Goal: Task Accomplishment & Management: Complete application form

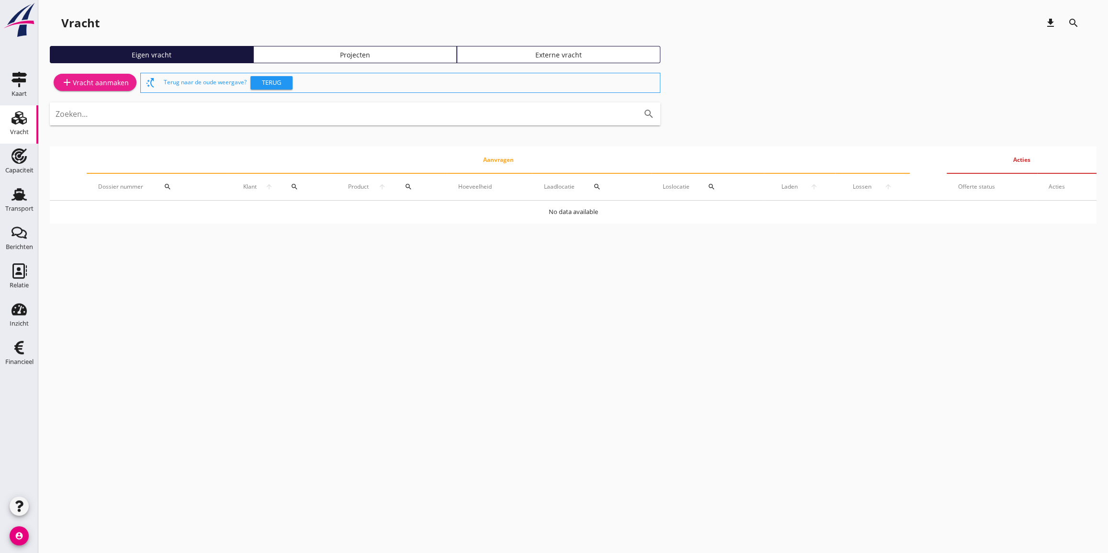
click at [94, 79] on div "add Vracht aanmaken" at bounding box center [94, 82] width 67 height 11
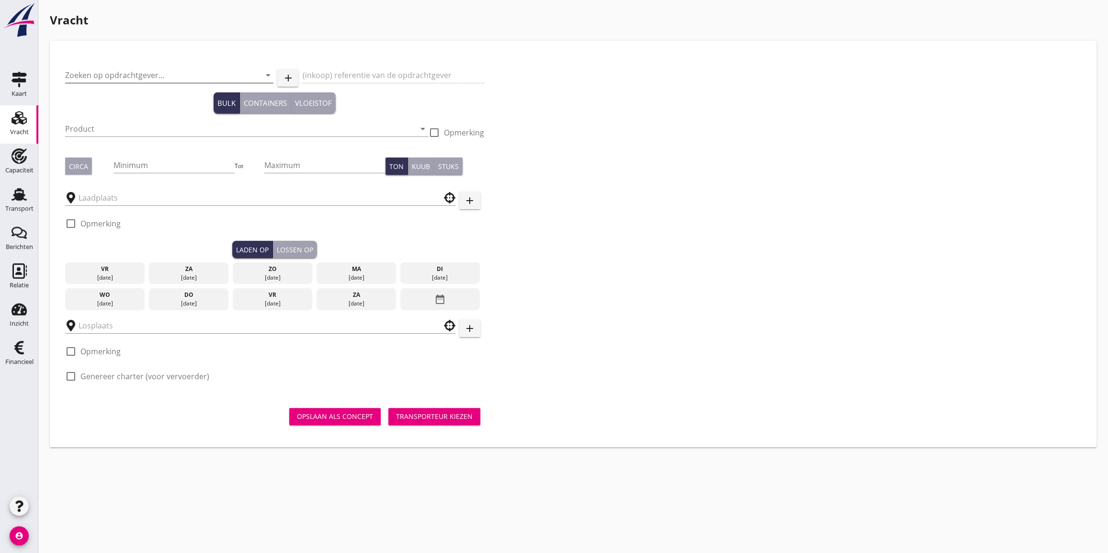
click at [115, 73] on input "Zoeken op opdrachtgever..." at bounding box center [155, 74] width 181 height 15
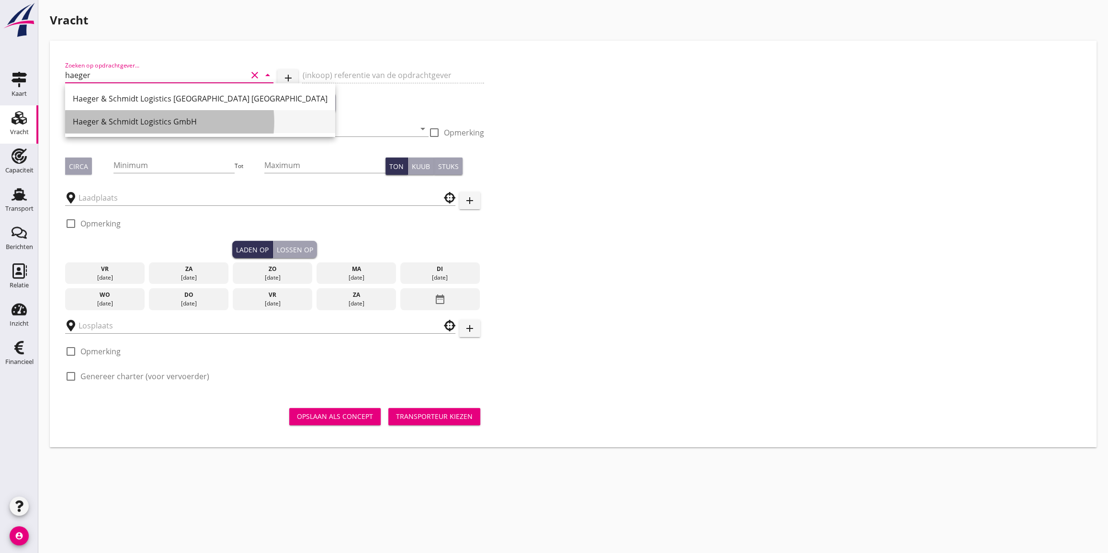
click at [148, 125] on div "Haeger & Schmidt Logistics GmbH" at bounding box center [200, 121] width 255 height 11
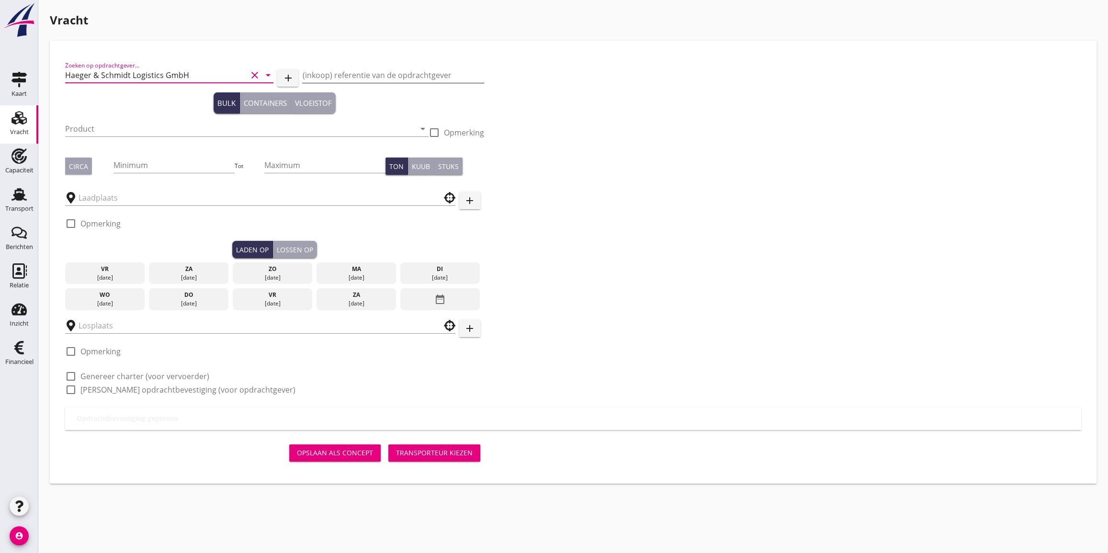
type input "Haeger & Schmidt Logistics GmbH"
click at [338, 75] on input "(inkoop) referentie van de opdrachtgever" at bounding box center [392, 74] width 181 height 15
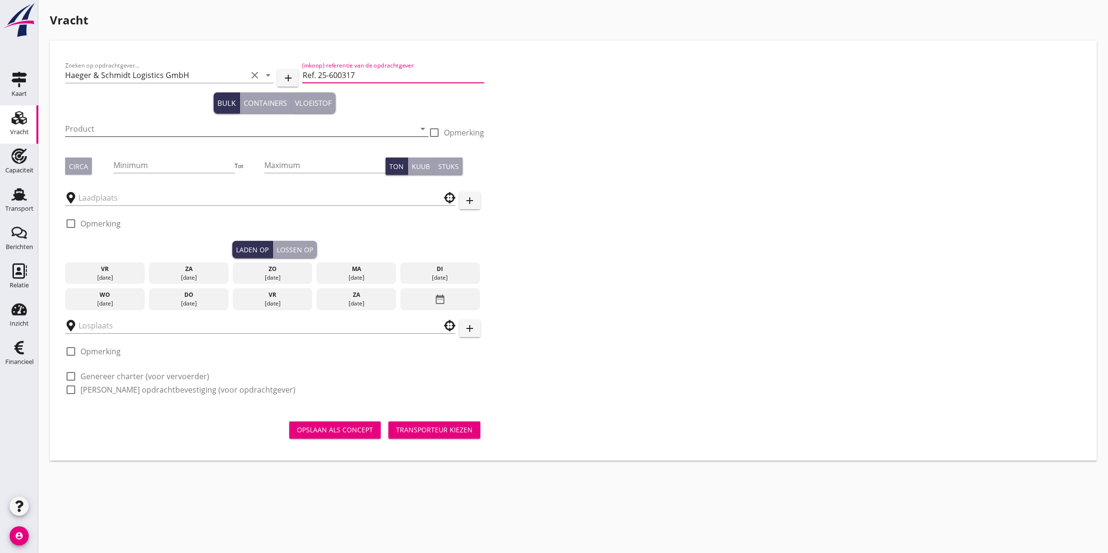
type input "Ref. 25-600317"
click at [157, 134] on input "Product" at bounding box center [240, 128] width 350 height 15
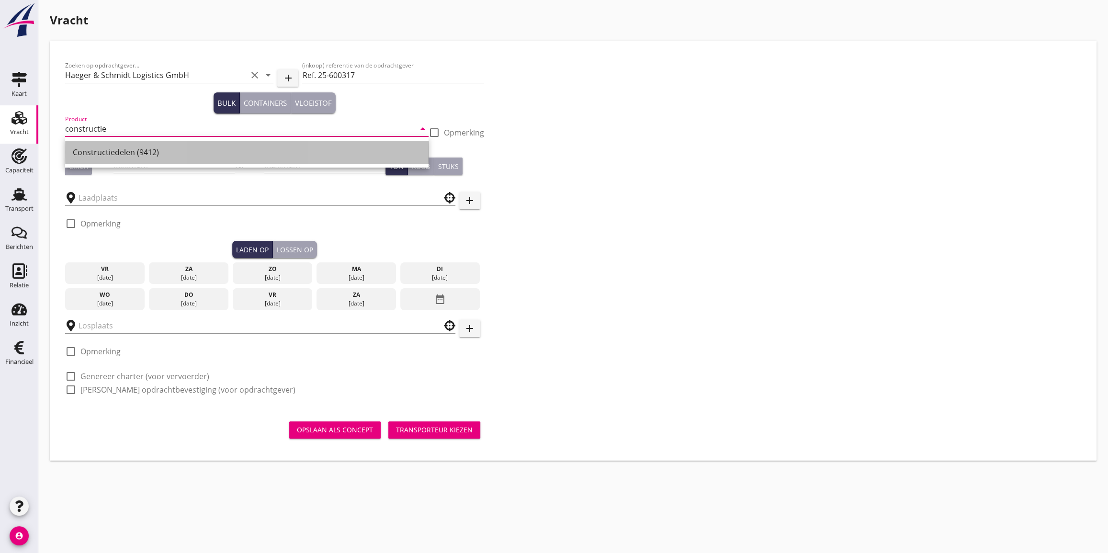
click at [112, 157] on div "Constructiedelen (9412)" at bounding box center [247, 151] width 348 height 11
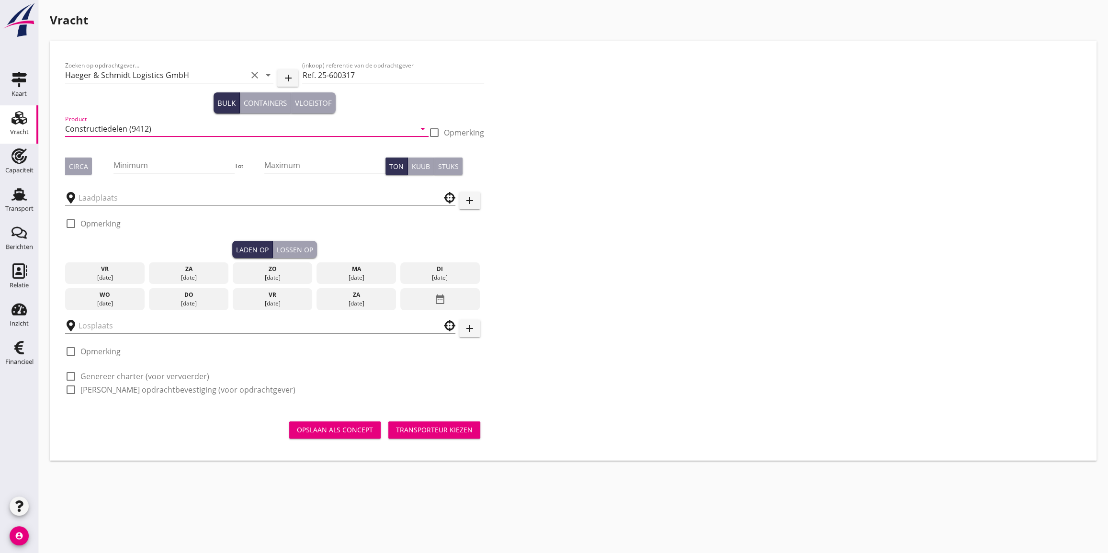
type input "Constructiedelen (9412)"
click at [133, 168] on input "Minimum" at bounding box center [173, 164] width 121 height 15
click at [127, 168] on input "Minimum" at bounding box center [173, 164] width 121 height 15
type input "494"
click at [85, 165] on div "Circa" at bounding box center [78, 166] width 19 height 10
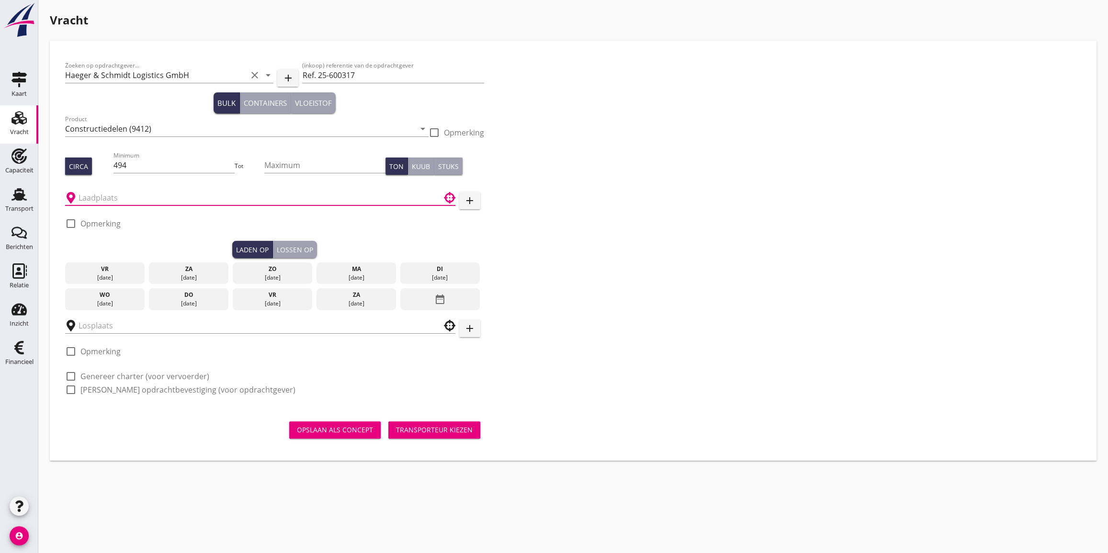
click at [98, 197] on input "text" at bounding box center [254, 197] width 350 height 15
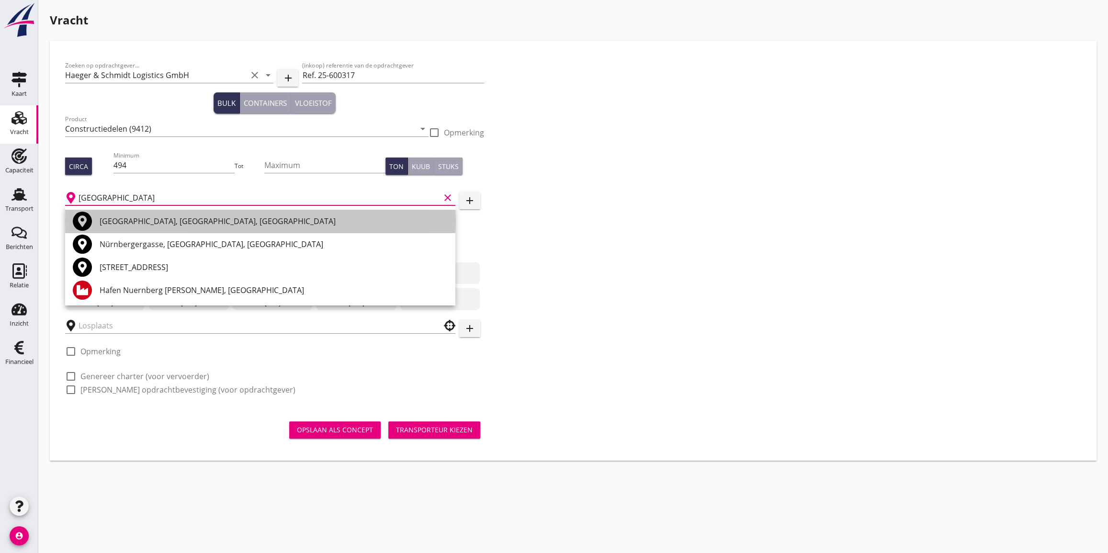
click at [127, 223] on div "[GEOGRAPHIC_DATA], [GEOGRAPHIC_DATA], [GEOGRAPHIC_DATA]" at bounding box center [274, 220] width 348 height 11
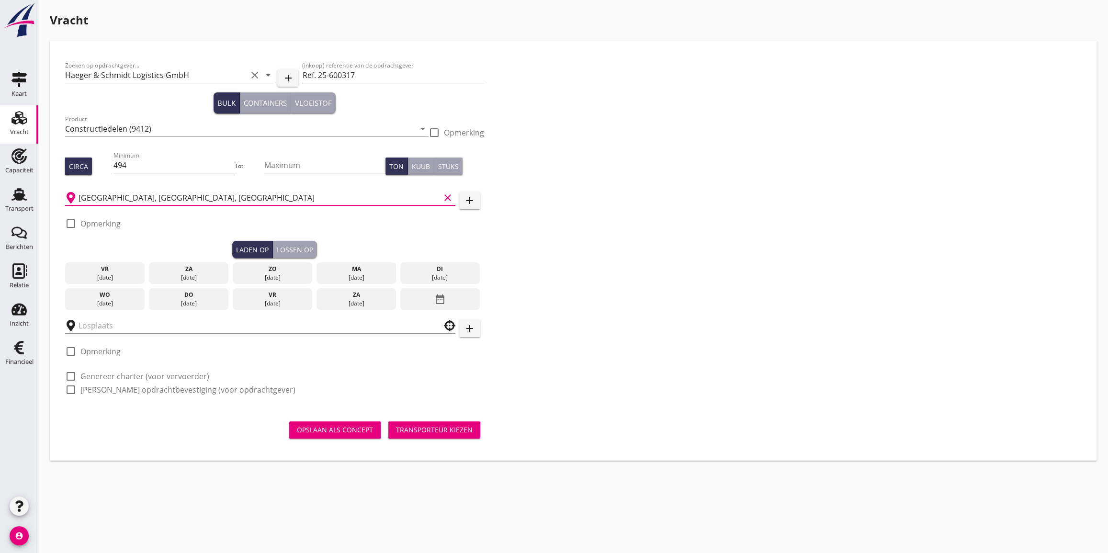
type input "[GEOGRAPHIC_DATA], [GEOGRAPHIC_DATA], [GEOGRAPHIC_DATA]"
click at [74, 224] on div at bounding box center [71, 223] width 16 height 16
checkbox input "true"
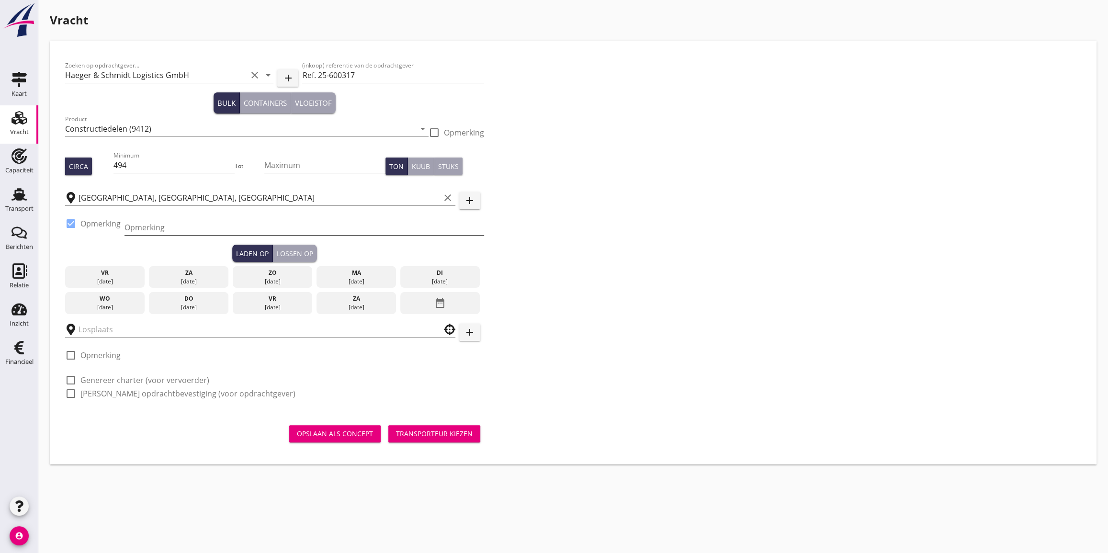
click at [147, 228] on input "Opmerking" at bounding box center [304, 227] width 360 height 15
type input "zwaargoedhaven"
click at [437, 276] on div "di" at bounding box center [440, 273] width 75 height 9
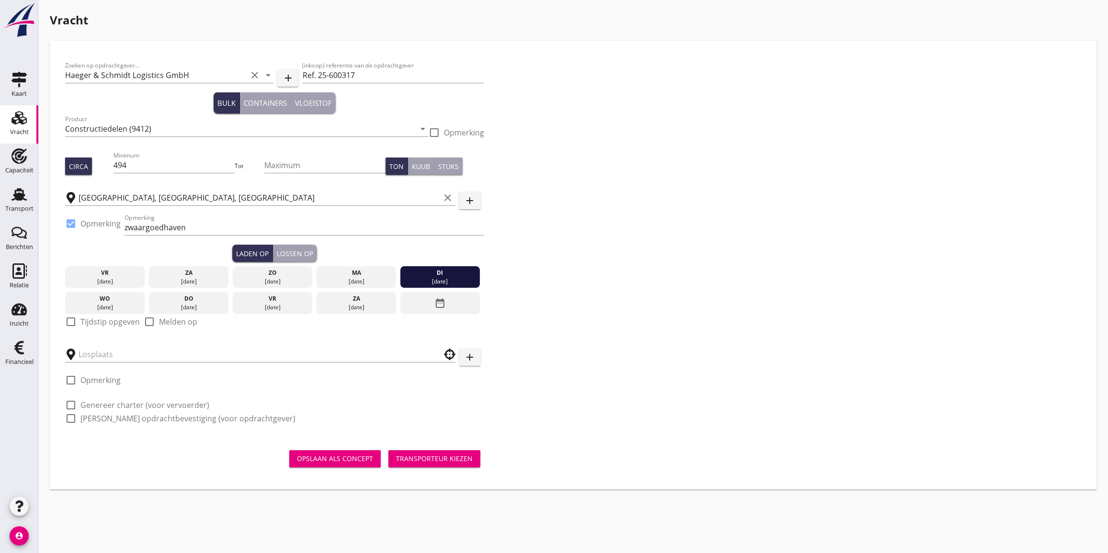
click at [100, 299] on div "wo" at bounding box center [104, 298] width 75 height 9
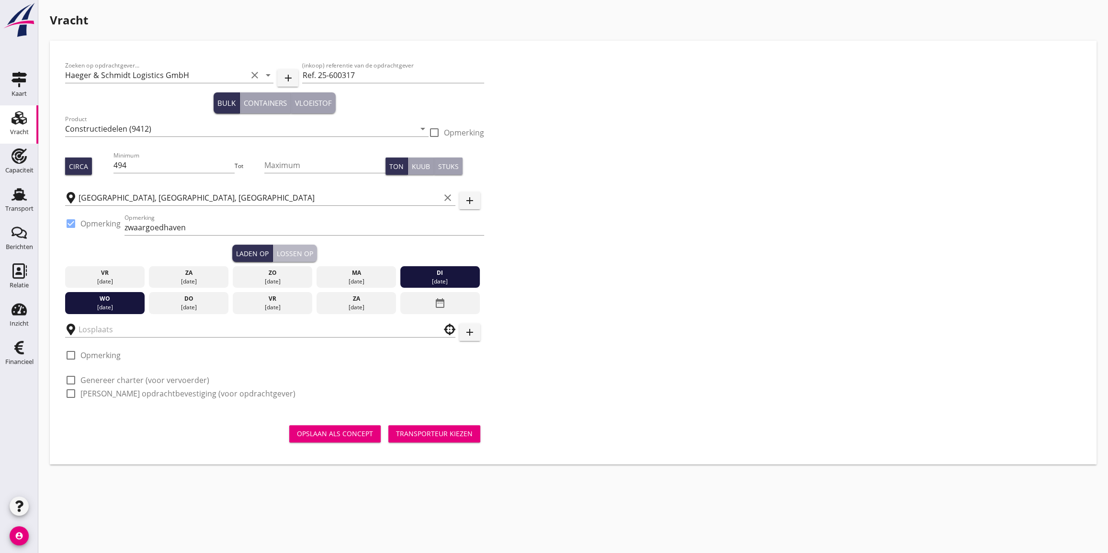
click at [296, 247] on button "Lossen op" at bounding box center [295, 253] width 44 height 17
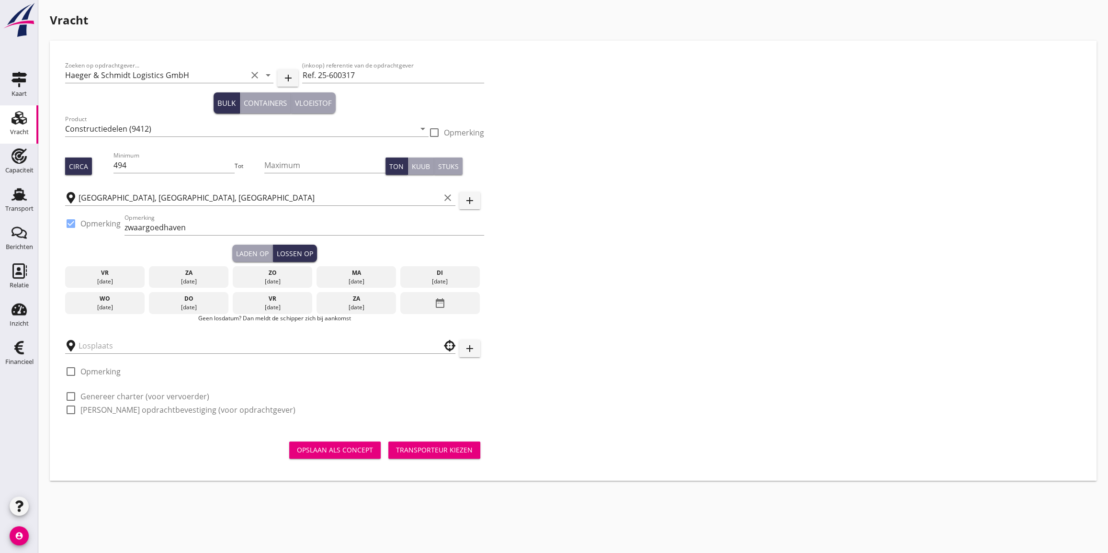
click at [442, 301] on icon "date_range" at bounding box center [439, 302] width 11 height 17
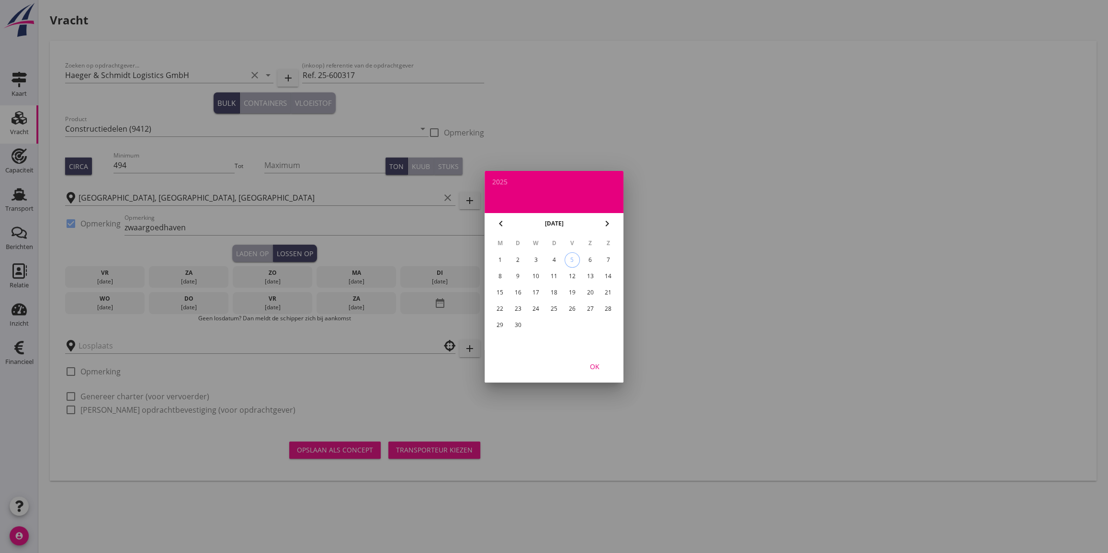
click at [533, 307] on div "24" at bounding box center [535, 308] width 15 height 15
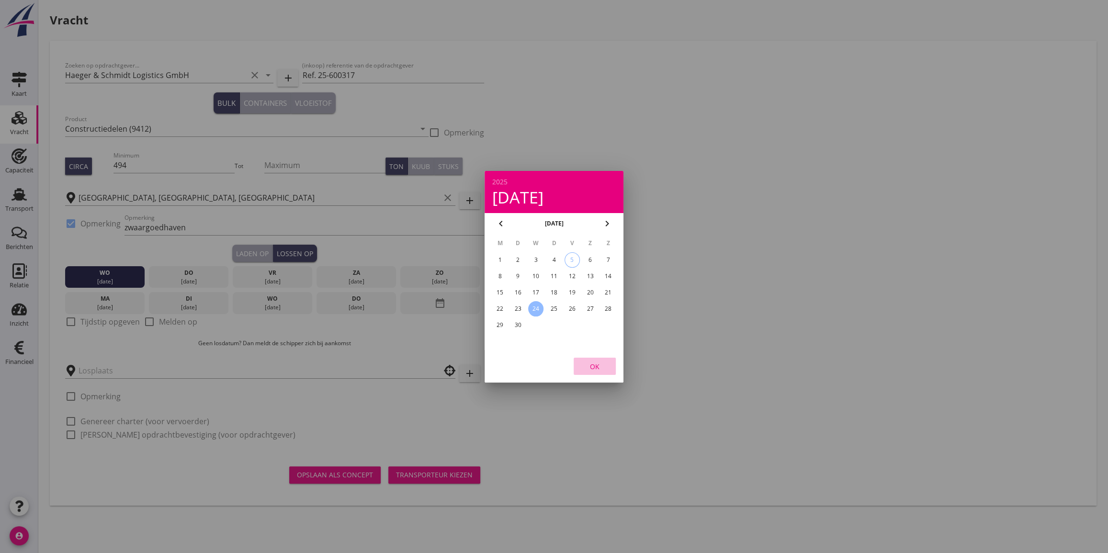
click at [594, 365] on div "OK" at bounding box center [594, 366] width 27 height 10
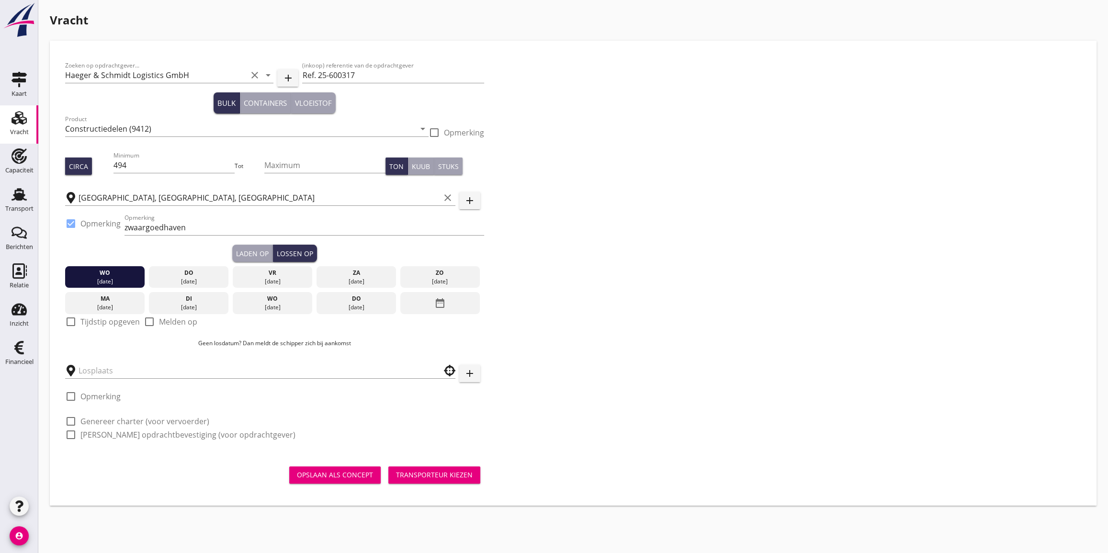
click at [69, 321] on div at bounding box center [71, 322] width 16 height 16
checkbox input "true"
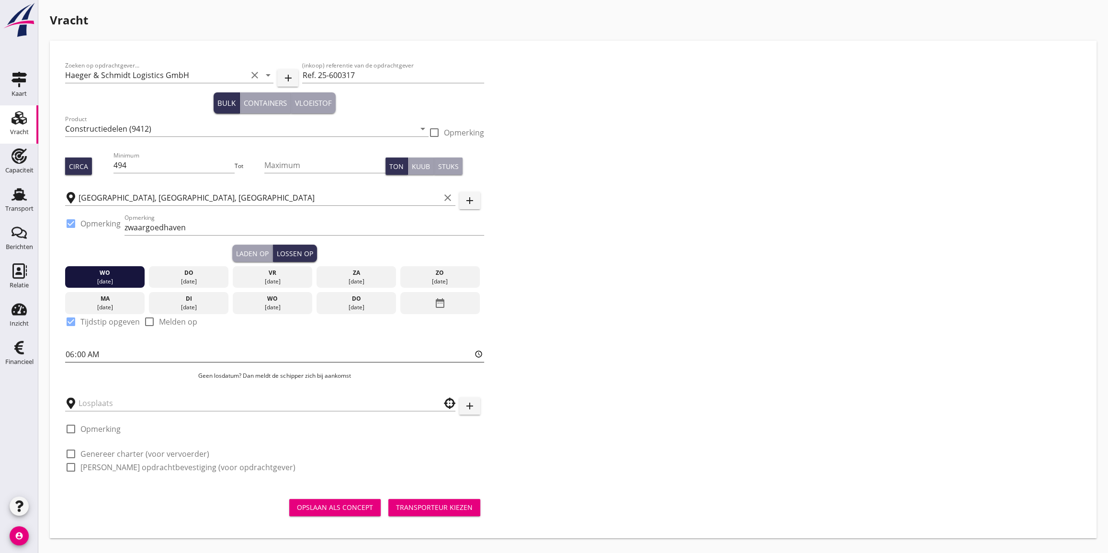
click at [72, 354] on input "06:00" at bounding box center [274, 354] width 419 height 15
type input "07:00"
click at [88, 402] on input "text" at bounding box center [254, 402] width 350 height 15
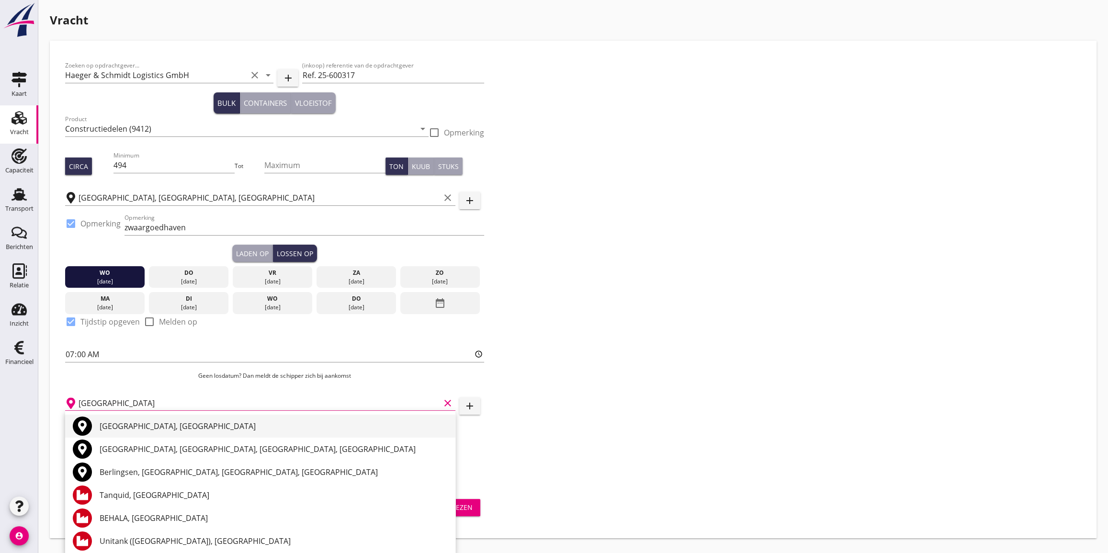
click at [122, 427] on div "[GEOGRAPHIC_DATA], [GEOGRAPHIC_DATA]" at bounding box center [274, 425] width 348 height 11
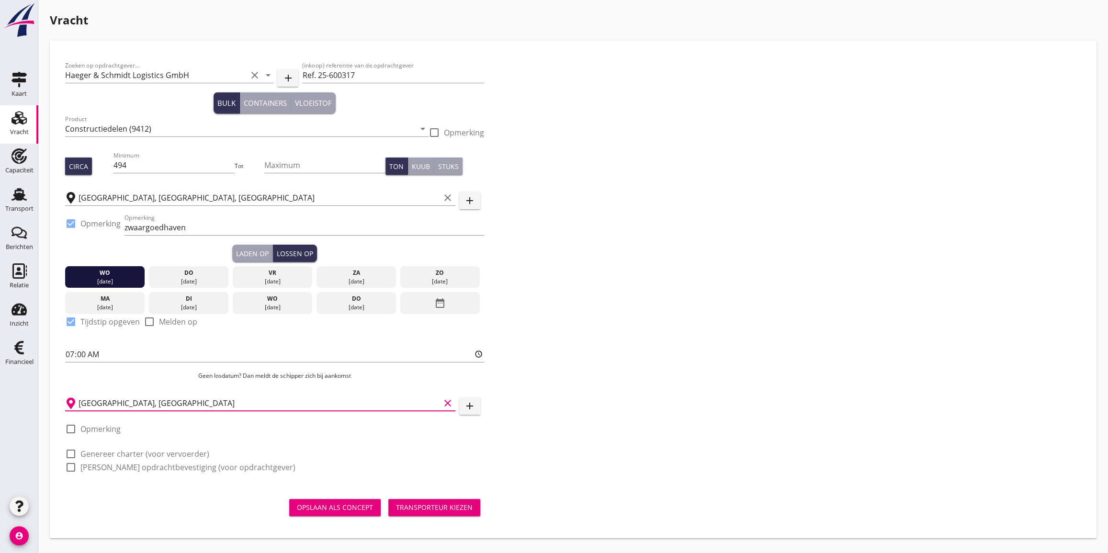
type input "[GEOGRAPHIC_DATA], [GEOGRAPHIC_DATA]"
click at [69, 429] on div at bounding box center [71, 429] width 16 height 16
checkbox input "true"
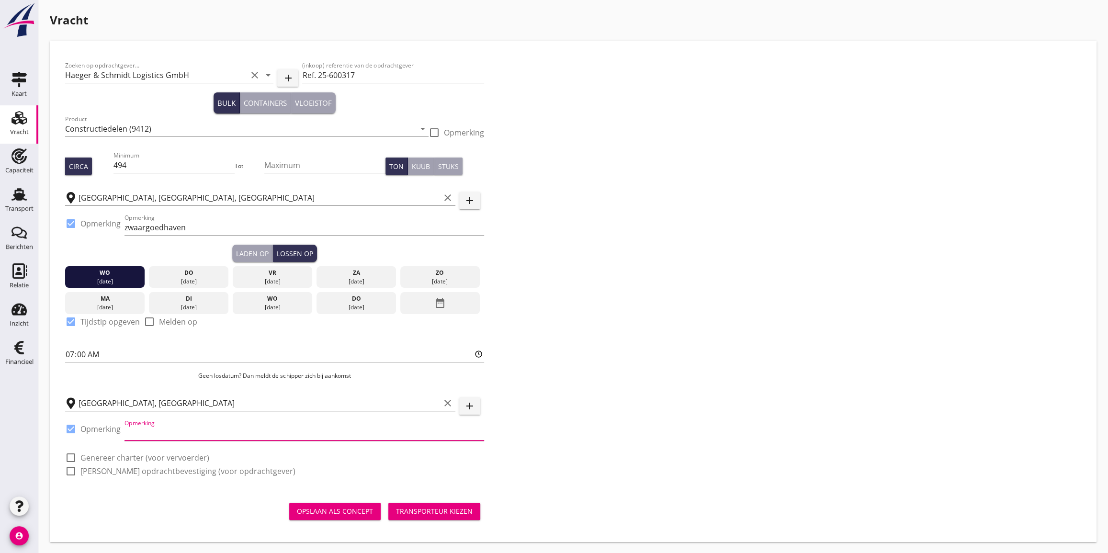
click at [137, 429] on input "Opmerking" at bounding box center [304, 432] width 360 height 15
type input "Teltowkanal, locatie nader aan te geven"
click at [70, 461] on div at bounding box center [71, 458] width 16 height 16
checkbox input "true"
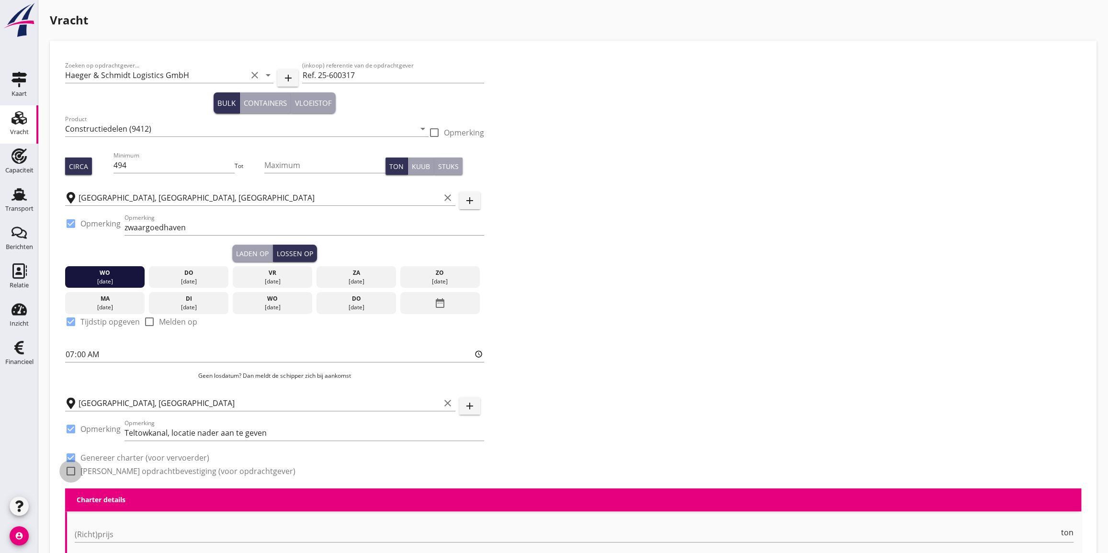
click at [68, 471] on div at bounding box center [71, 471] width 16 height 16
checkbox input "true"
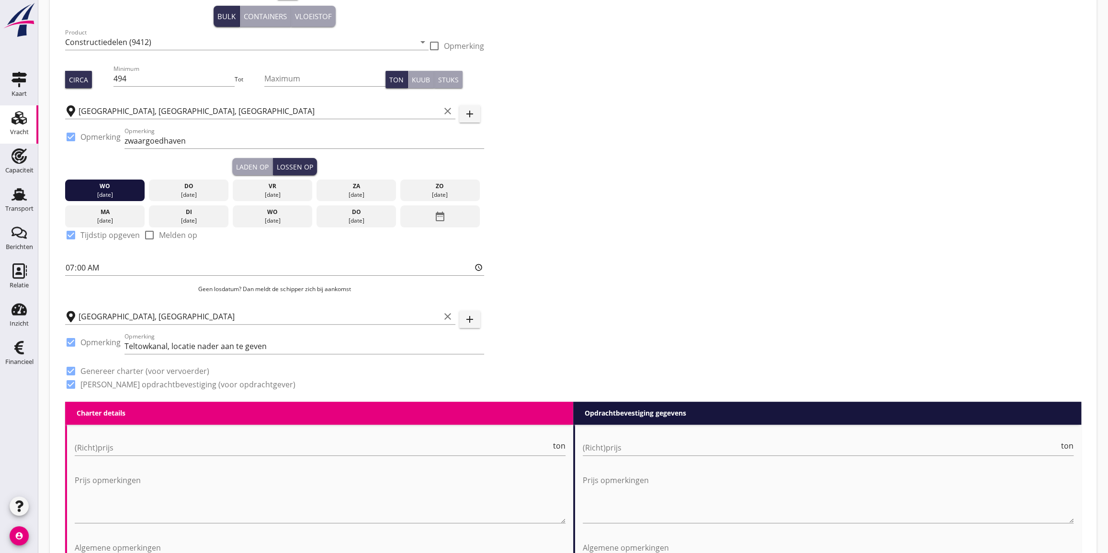
scroll to position [174, 0]
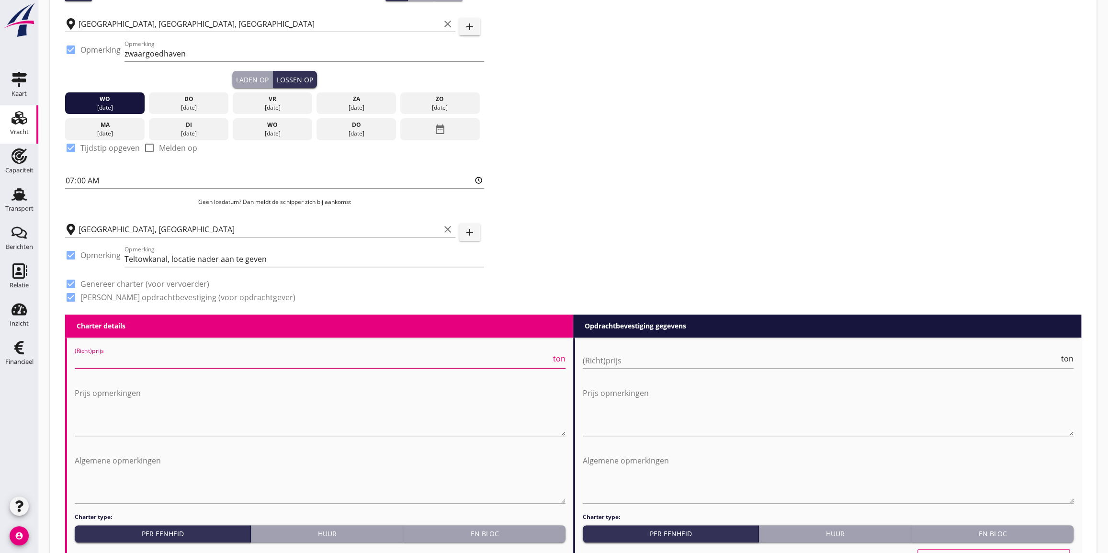
click at [96, 358] on input "(Richt)prijs" at bounding box center [313, 360] width 476 height 15
type input "32"
type input "32.000"
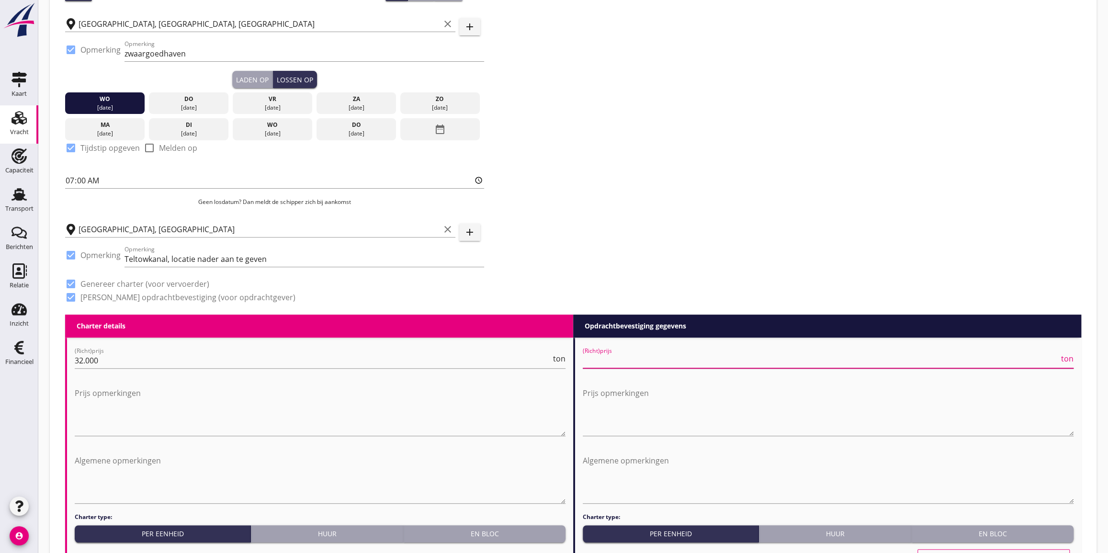
click at [622, 356] on input "(Richt)prijs" at bounding box center [821, 360] width 476 height 15
type input "36"
type input "36.000"
click at [82, 358] on input "32.000" at bounding box center [313, 360] width 476 height 15
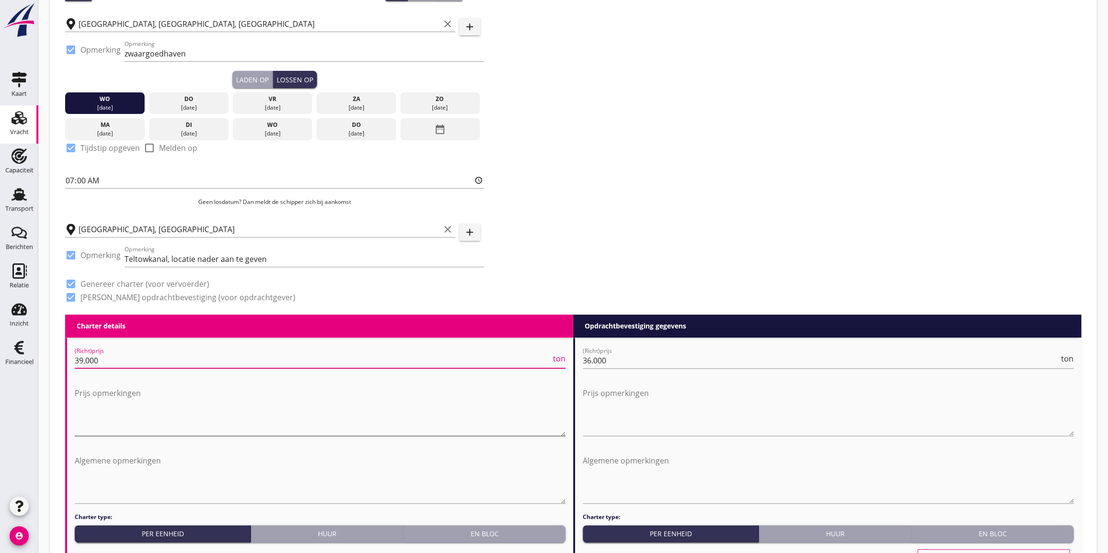
type input "39.000"
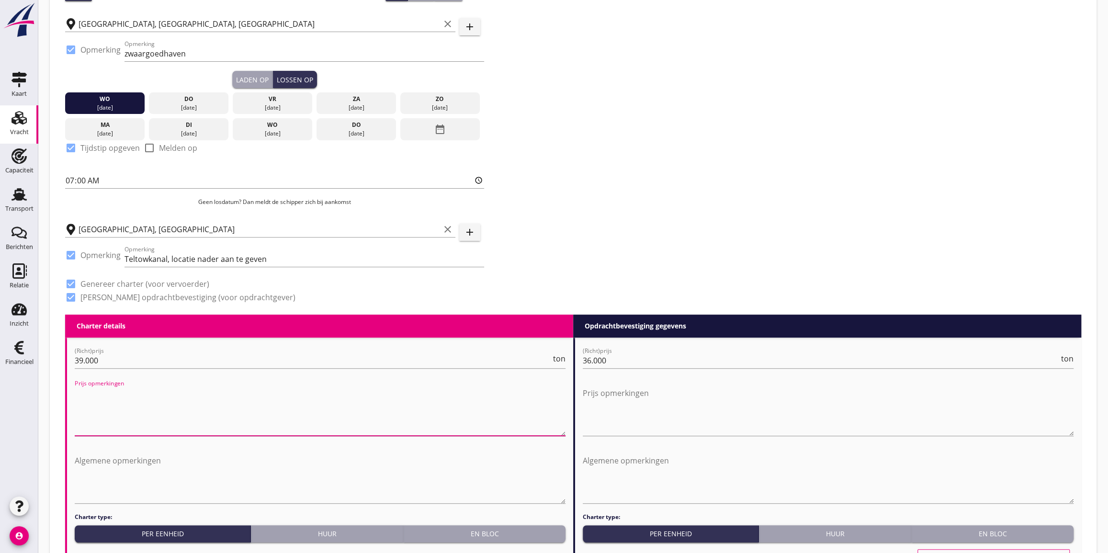
click at [89, 391] on textarea "Prijs opmerkingen" at bounding box center [320, 410] width 491 height 50
type textarea "32.000,- voor [GEOGRAPHIC_DATA], € 7000,- voor meenemen "Drossel" naar [GEOGRAP…"
click at [590, 360] on input "36.000" at bounding box center [821, 360] width 476 height 15
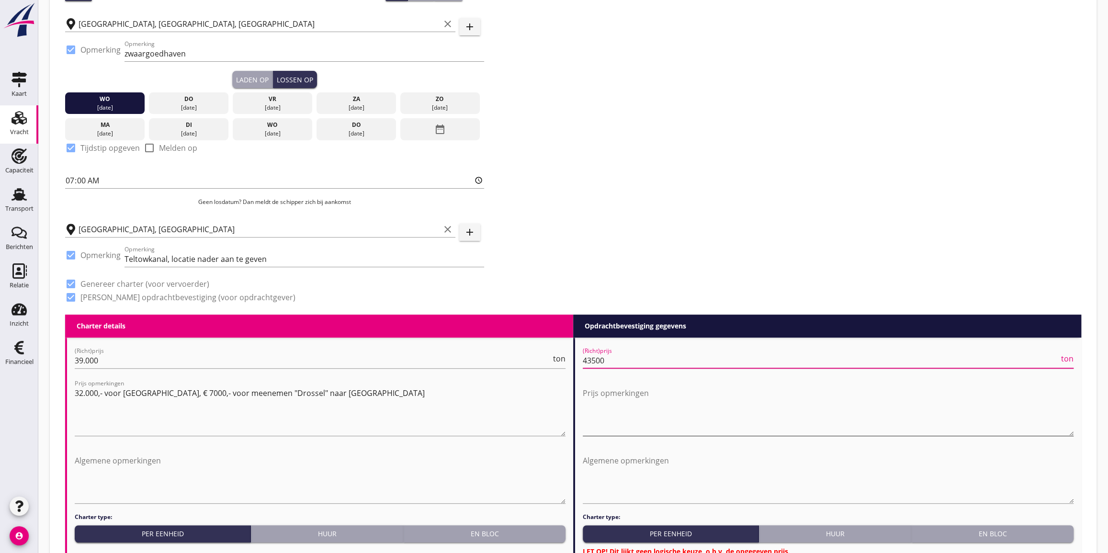
type input "43500"
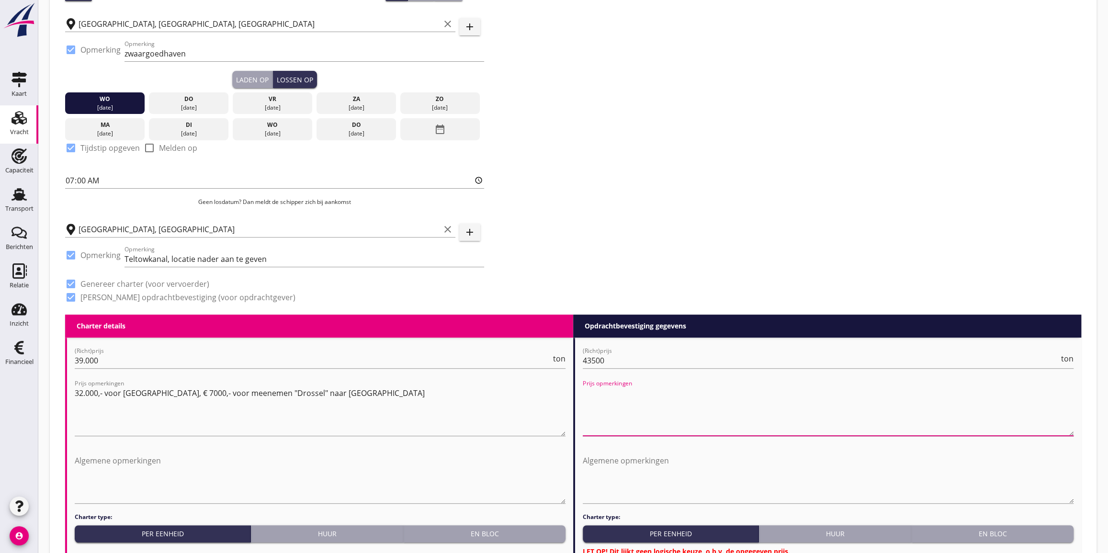
click at [596, 395] on textarea "Prijs opmerkingen" at bounding box center [828, 410] width 491 height 50
click at [708, 393] on textarea "36.000,- für [GEOGRAPHIC_DATA], € 7.500,- für den Drossel nach [GEOGRAPHIC_DATA…" at bounding box center [828, 410] width 491 height 50
click at [709, 392] on textarea "36.000,- für [GEOGRAPHIC_DATA], € 7.500,- für die Drossel nach [GEOGRAPHIC_DATA…" at bounding box center [828, 410] width 491 height 50
click at [737, 393] on textarea "36.000,- für [GEOGRAPHIC_DATA], € 7.500,- für die 'Drossel nach [GEOGRAPHIC_DAT…" at bounding box center [828, 410] width 491 height 50
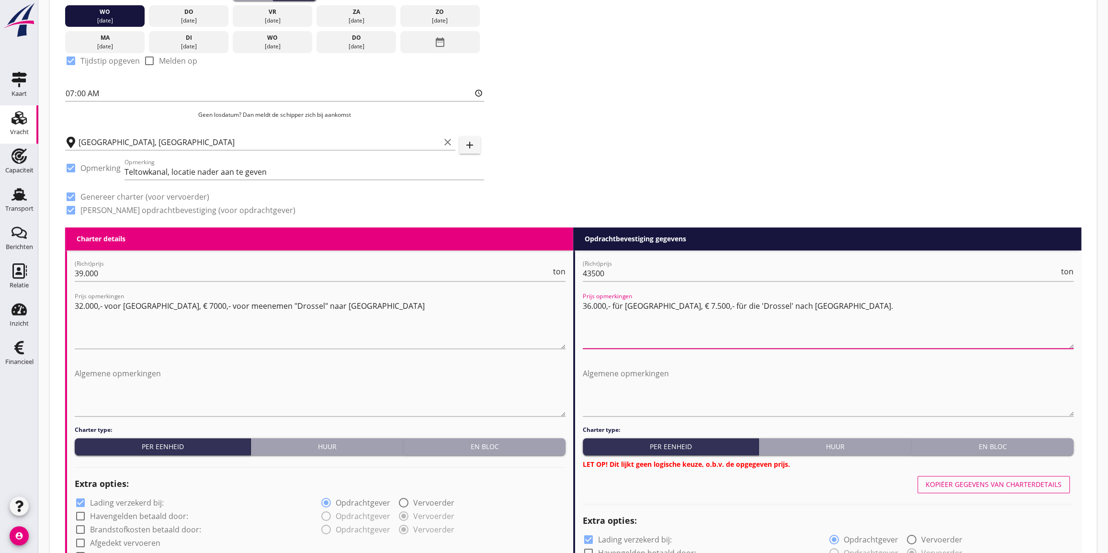
scroll to position [0, 0]
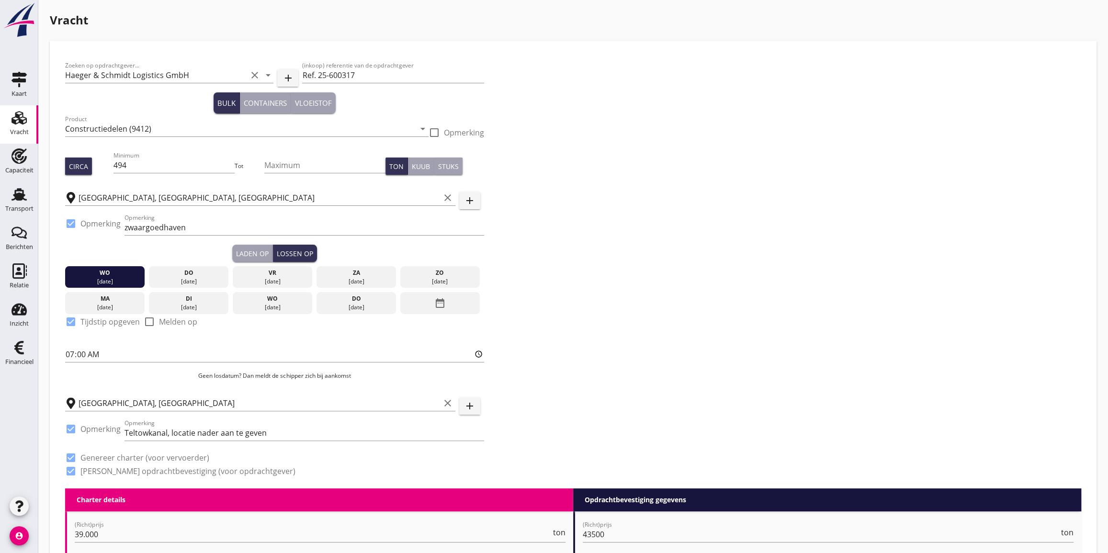
type textarea "36.000,- für [GEOGRAPHIC_DATA], € 7.500,- für die 'Drossel' nach [GEOGRAPHIC_DA…"
click at [435, 129] on div at bounding box center [434, 132] width 16 height 16
checkbox input "true"
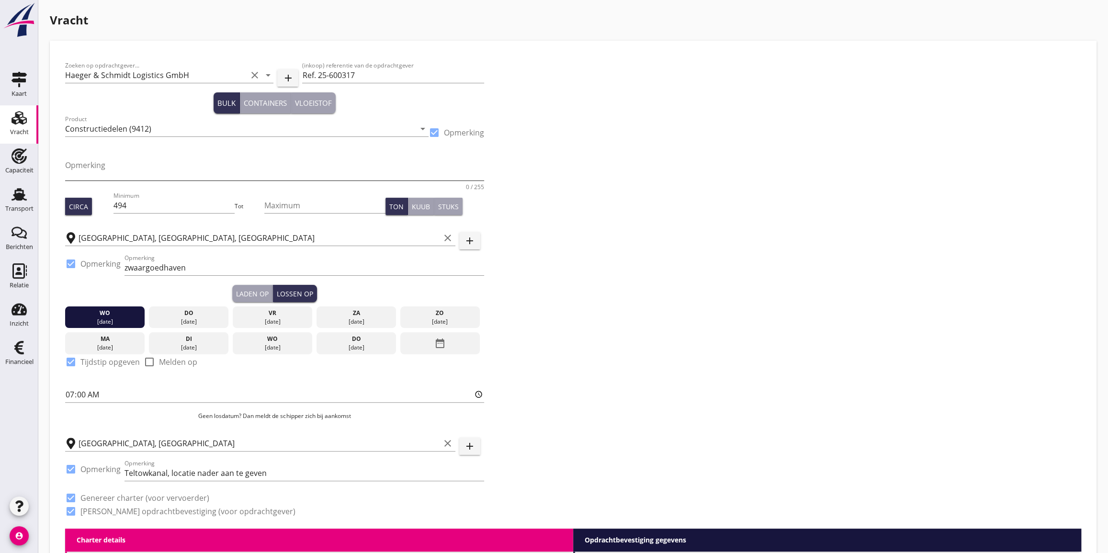
click at [83, 168] on textarea "Opmerking" at bounding box center [274, 168] width 419 height 23
click at [82, 166] on textarea "Opmerking" at bounding box center [274, 168] width 419 height 23
paste textarea "1 Trafo 10,00m (plus Hebeschwerter)x4,50x4,50m"
click at [197, 167] on textarea "1 Trafo 10,00m (plus Hebeschwerter)x4,50x4,50m" at bounding box center [274, 168] width 419 height 23
drag, startPoint x: 120, startPoint y: 165, endPoint x: 197, endPoint y: 167, distance: 77.6
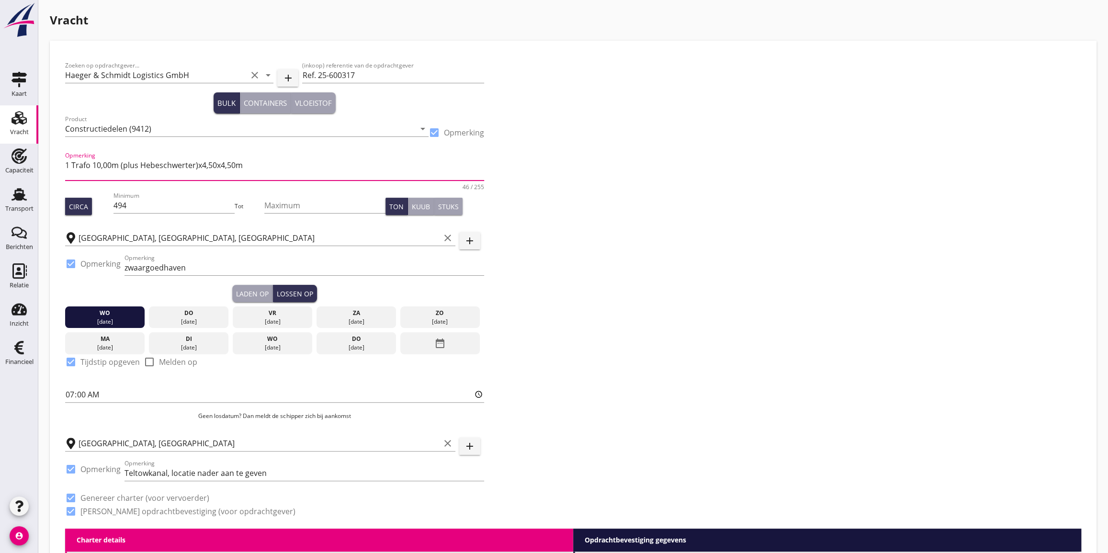
click at [197, 167] on textarea "1 Trafo 10,00m (plus Hebeschwerter)x4,50x4,50m" at bounding box center [274, 168] width 419 height 23
click at [167, 165] on textarea "1 Trafo 10,00m x4,50x4,50m(plus Hebeschwerter)" at bounding box center [274, 168] width 419 height 23
click at [182, 165] on textarea "1 Trafo 10,00m x4,50x4,50m (plus Hebeschwerter)" at bounding box center [274, 168] width 419 height 23
click at [185, 163] on textarea "1 Trafo 10,00m x4,50x4,50m (plus Hebeschwerter)" at bounding box center [274, 168] width 419 height 23
click at [182, 165] on textarea "1 Trafo 10,00m x4,50x4,50m zusatzlich kommen noch die Hebeschwerter)" at bounding box center [274, 168] width 419 height 23
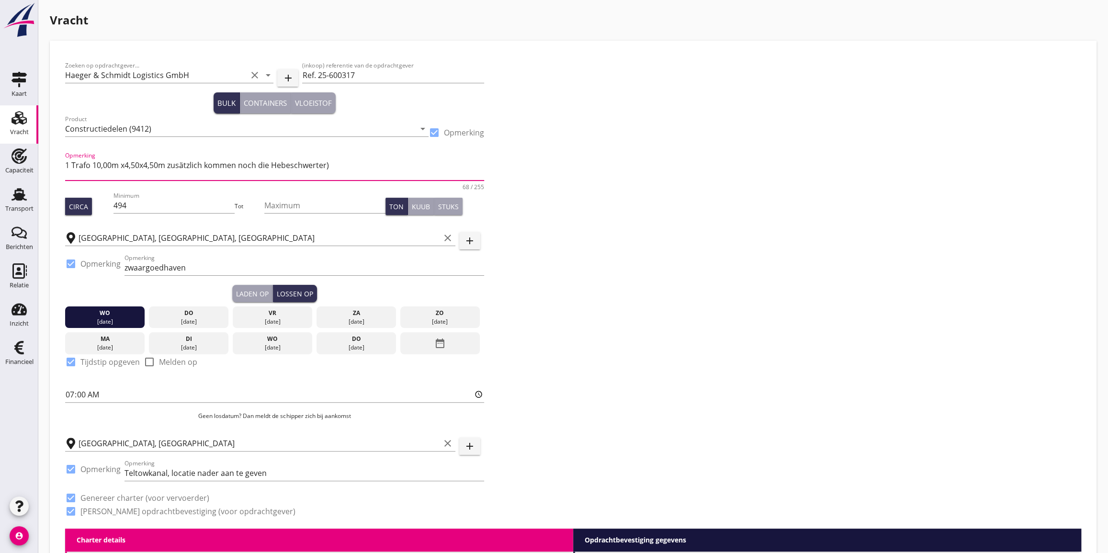
click at [330, 164] on textarea "1 Trafo 10,00m x4,50x4,50m zusätzlich kommen noch die Hebeschwerter)" at bounding box center [274, 168] width 419 height 23
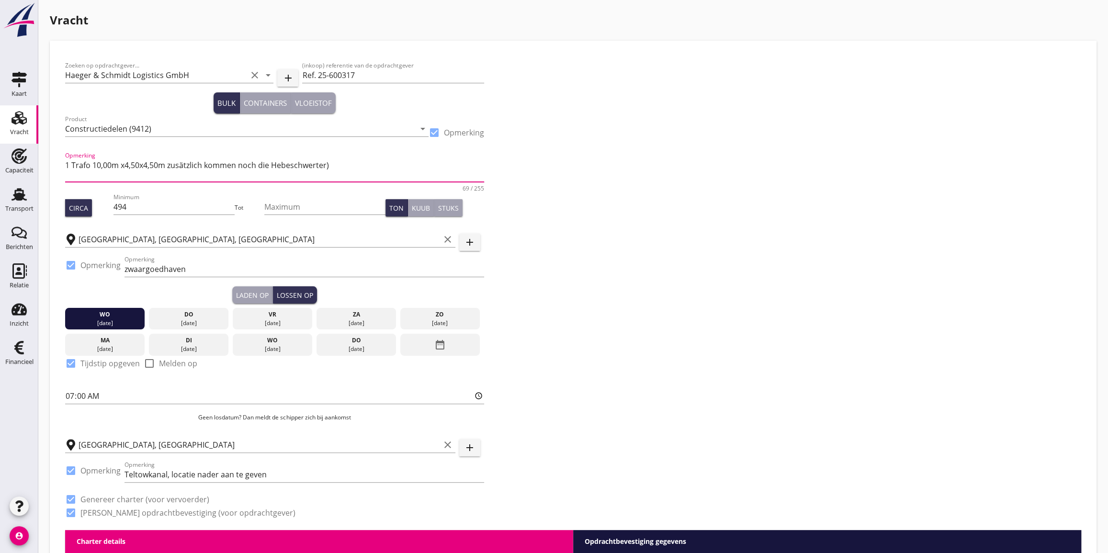
click at [67, 172] on textarea "1 Trafo 10,00m x4,50x4,50m zusätzlich kommen noch die Hebeschwerter)" at bounding box center [274, 169] width 419 height 24
paste textarea "2 Drosseln je 6,60x3,68x4,18m je 116to"
click at [220, 173] on textarea "1 Trafo 10,00m x4,50x4,50m zusätzlich kommen noch die Hebeschwerter) 2 Drosseln…" at bounding box center [274, 169] width 419 height 24
click at [333, 166] on textarea "1 Trafo 10,00m x4,50x4,50m zusätzlich kommen noch die Hebeschwerter) 2 Drosseln…" at bounding box center [274, 169] width 419 height 24
drag, startPoint x: 167, startPoint y: 164, endPoint x: 173, endPoint y: 162, distance: 5.9
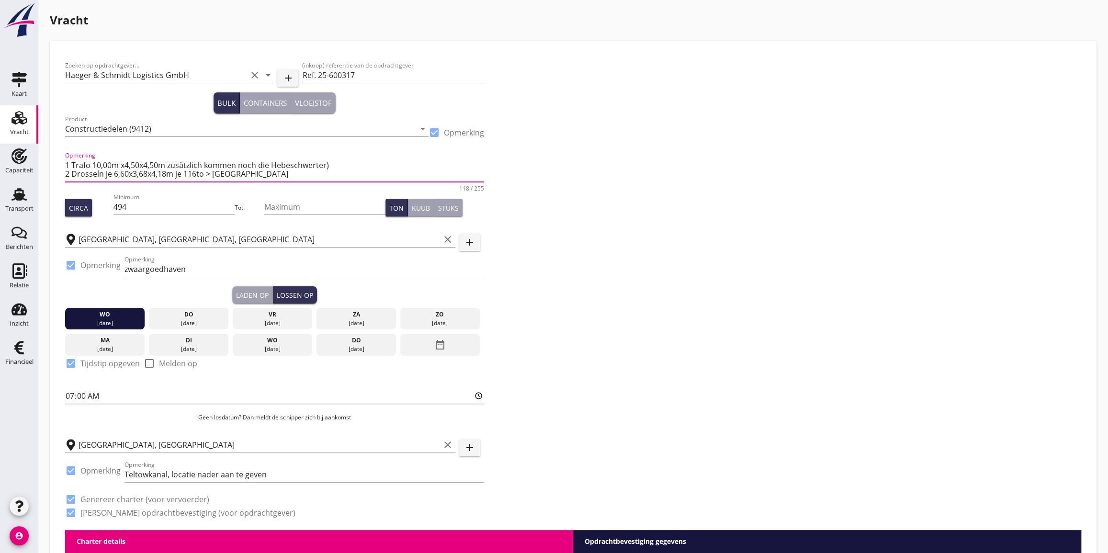
click at [168, 164] on textarea "1 Trafo 10,00m x4,50x4,50m zusätzlich kommen noch die Hebeschwerter) 2 Drosseln…" at bounding box center [274, 169] width 419 height 24
click at [122, 165] on textarea "1 Trafo 10,00m x4,50x4,50m > [GEOGRAPHIC_DATA] zusätzlich kommen noch die Hebes…" at bounding box center [274, 169] width 419 height 24
click at [163, 165] on textarea "1 Trafo 10,00mx4,50x4,50m > [GEOGRAPHIC_DATA] zusätzlich kommen noch die Hebesc…" at bounding box center [274, 169] width 419 height 24
click at [286, 165] on textarea "1 Trafo 10,00mx4,50x4,50m 262to > [GEOGRAPHIC_DATA] zusätzlich kommen noch die …" at bounding box center [274, 169] width 419 height 24
click at [219, 163] on textarea "1 Trafo 10,00mx4,50x4,50m 262to > [GEOGRAPHIC_DATA] zusätzlich kommen in [GEOGR…" at bounding box center [274, 169] width 419 height 24
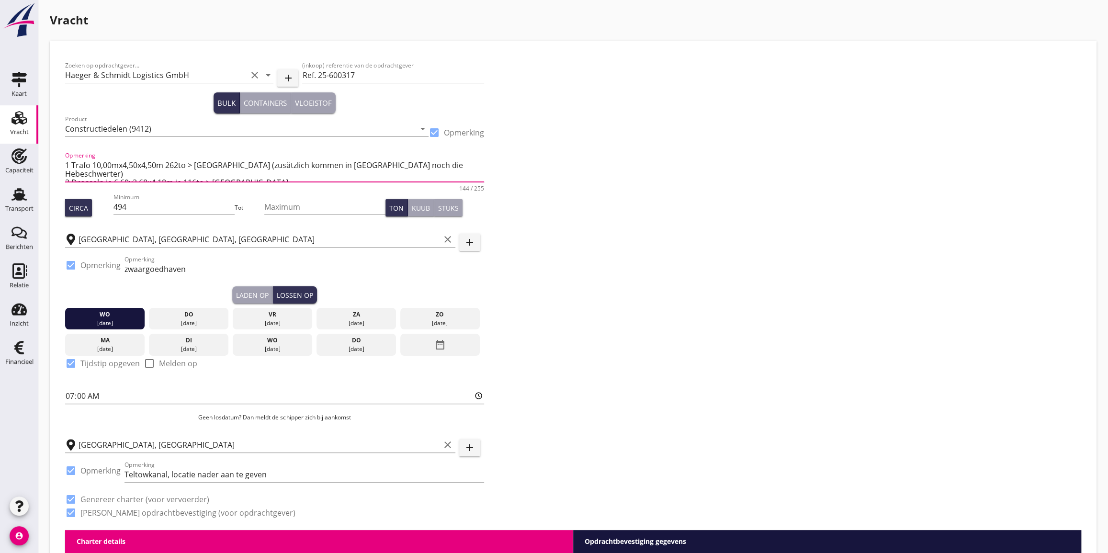
click at [414, 163] on textarea "1 Trafo 10,00mx4,50x4,50m 262to > [GEOGRAPHIC_DATA] (zusätzlich kommen in [GEOG…" at bounding box center [274, 169] width 419 height 24
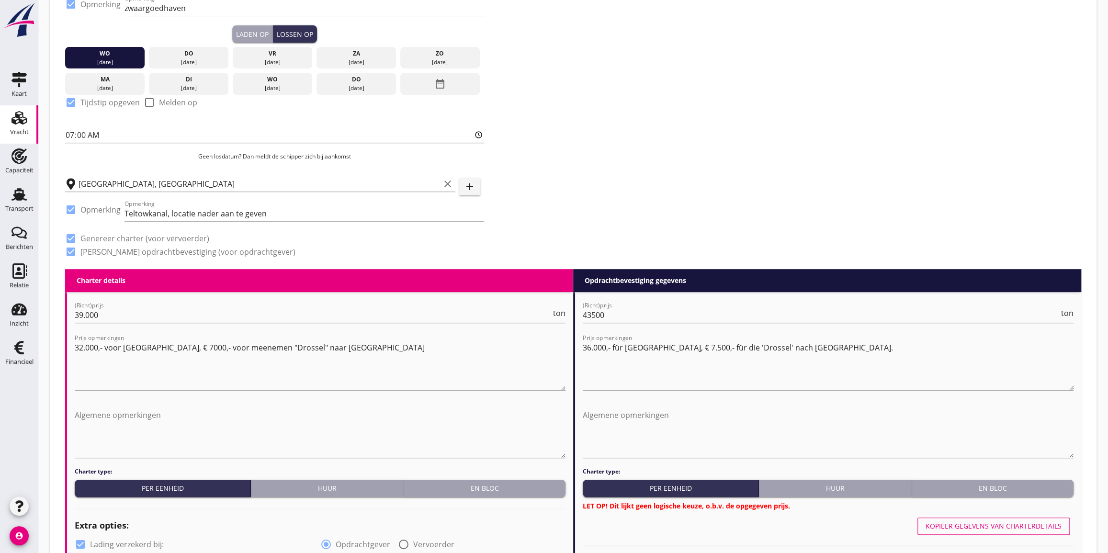
scroll to position [304, 0]
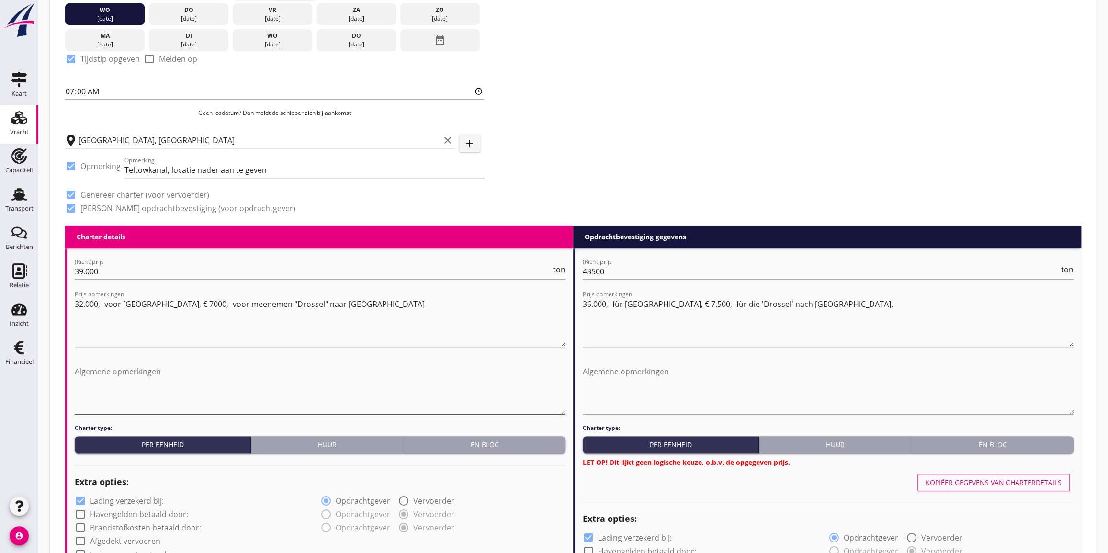
type textarea "1 Trafo 10,00mx4,50x4,50m 262to > [GEOGRAPHIC_DATA] (zusätzlich kommen in [GEOG…"
click at [77, 364] on textarea "Algemene opmerkingen" at bounding box center [320, 389] width 491 height 50
click at [137, 369] on textarea "17/18 september lossen in [GEOGRAPHIC_DATA]" at bounding box center [320, 389] width 491 height 50
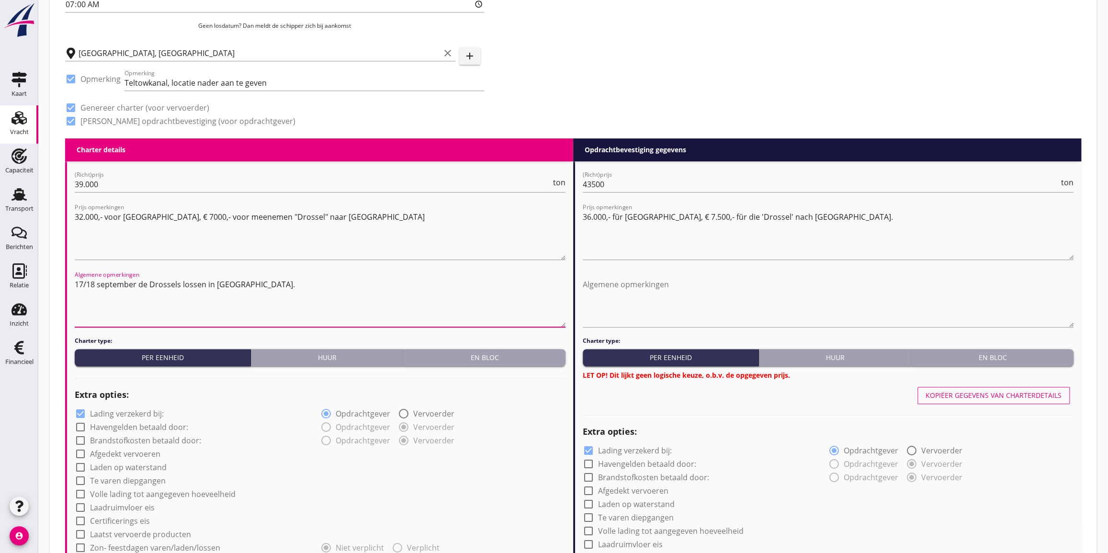
drag, startPoint x: 83, startPoint y: 282, endPoint x: 101, endPoint y: 283, distance: 17.3
click at [84, 282] on textarea "17/18 september de Drossels lossen in [GEOGRAPHIC_DATA]." at bounding box center [320, 302] width 491 height 50
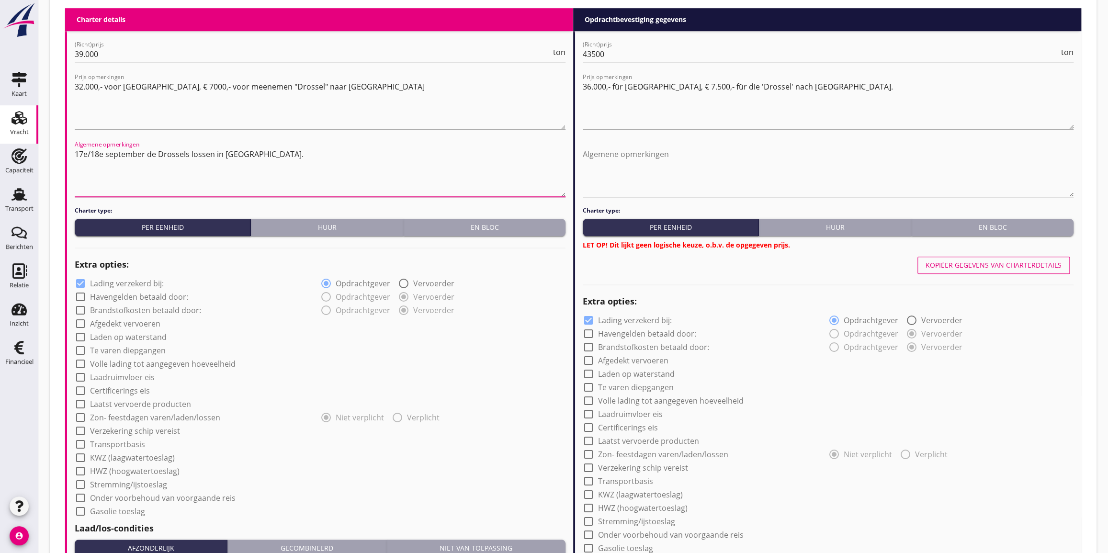
type textarea "17e/18e september de Drossels lossen in [GEOGRAPHIC_DATA]."
click at [80, 281] on div at bounding box center [80, 283] width 16 height 16
checkbox input "false"
click at [585, 316] on div at bounding box center [588, 320] width 16 height 16
checkbox input "false"
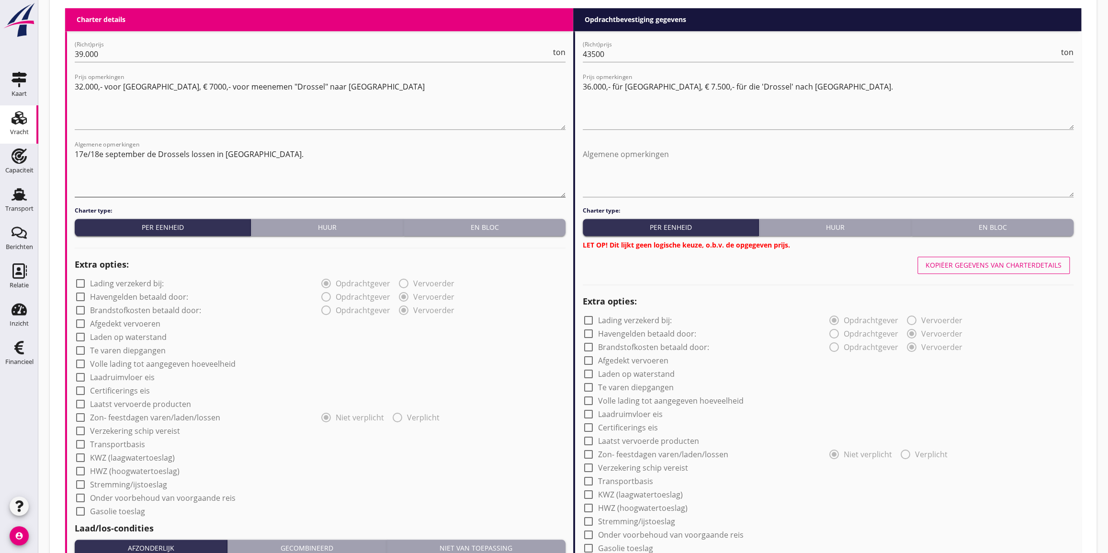
click at [81, 162] on textarea "17e/18e september de Drossels lossen in [GEOGRAPHIC_DATA]." at bounding box center [320, 171] width 491 height 50
click at [258, 154] on textarea "17e/18e september de Drossels lossen in [GEOGRAPHIC_DATA]." at bounding box center [320, 171] width 491 height 50
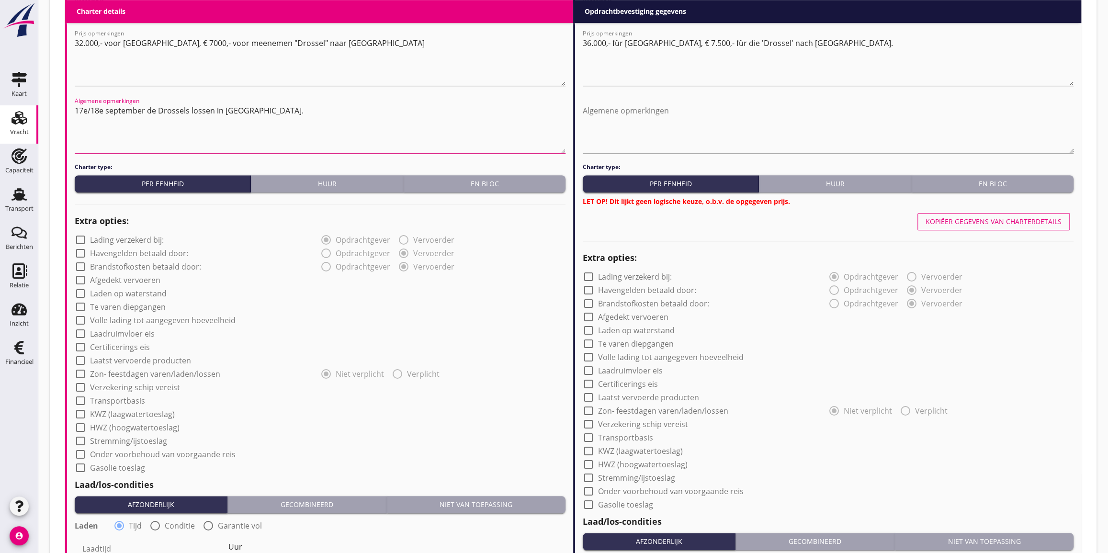
type textarea "17e/18e september de Drossels lossen in [GEOGRAPHIC_DATA]."
click at [80, 400] on div at bounding box center [80, 401] width 16 height 16
checkbox input "true"
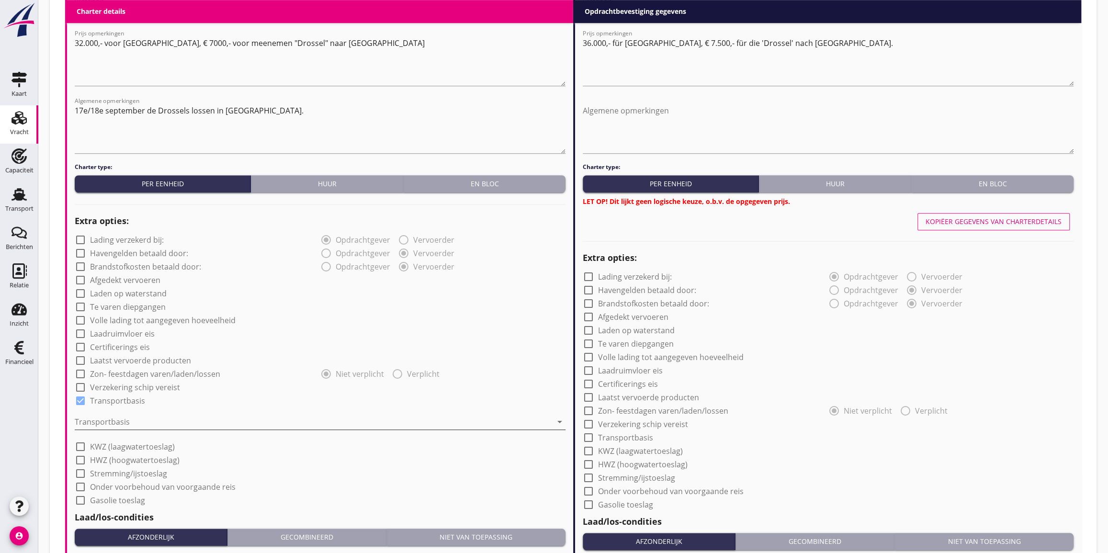
click at [96, 417] on div at bounding box center [313, 421] width 477 height 15
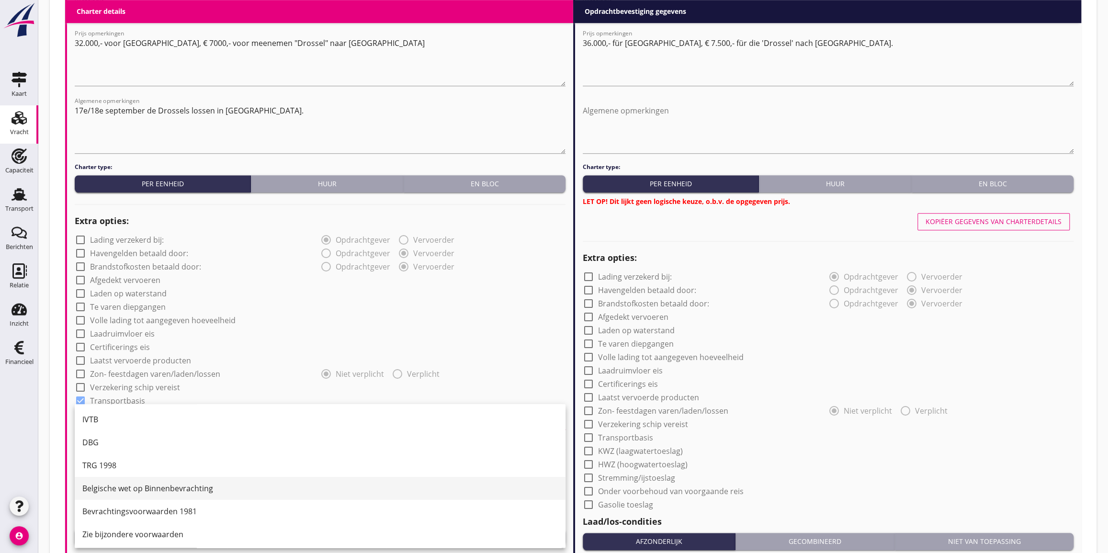
scroll to position [24, 0]
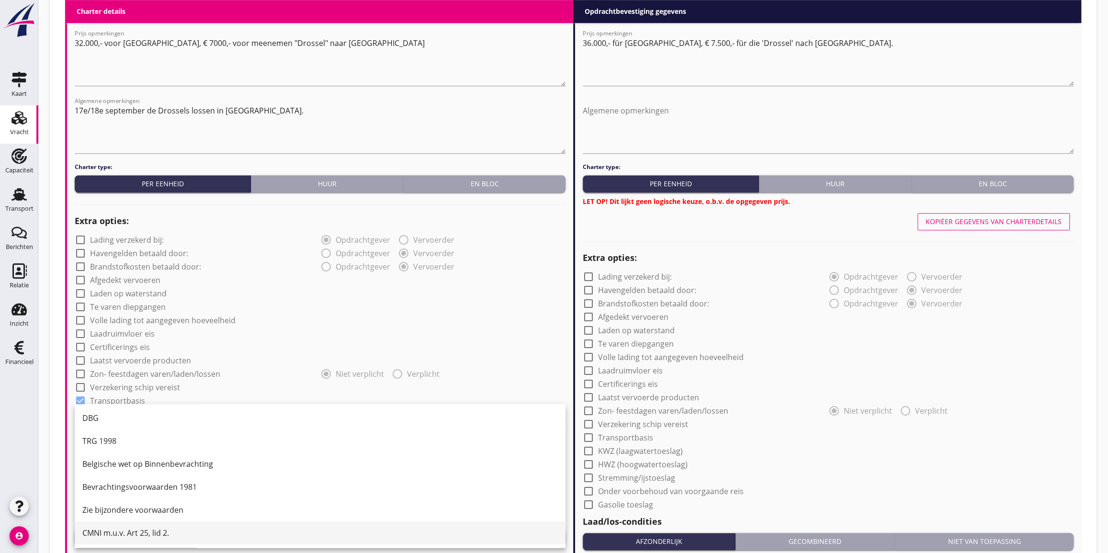
click at [133, 533] on div "CMNI m.u.v. Art 25, lid 2." at bounding box center [319, 532] width 475 height 11
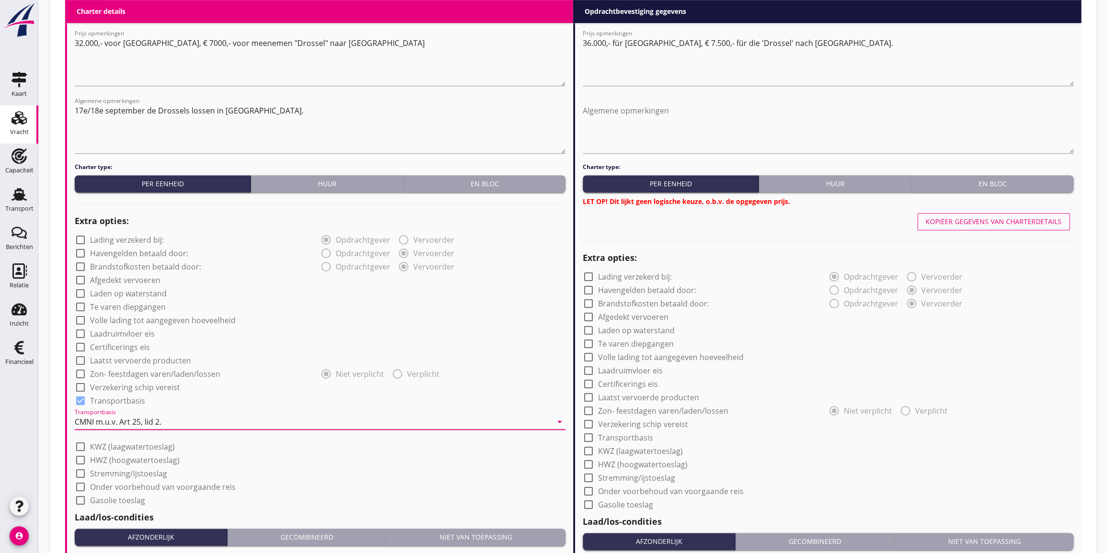
click at [589, 435] on div at bounding box center [588, 437] width 16 height 16
checkbox input "true"
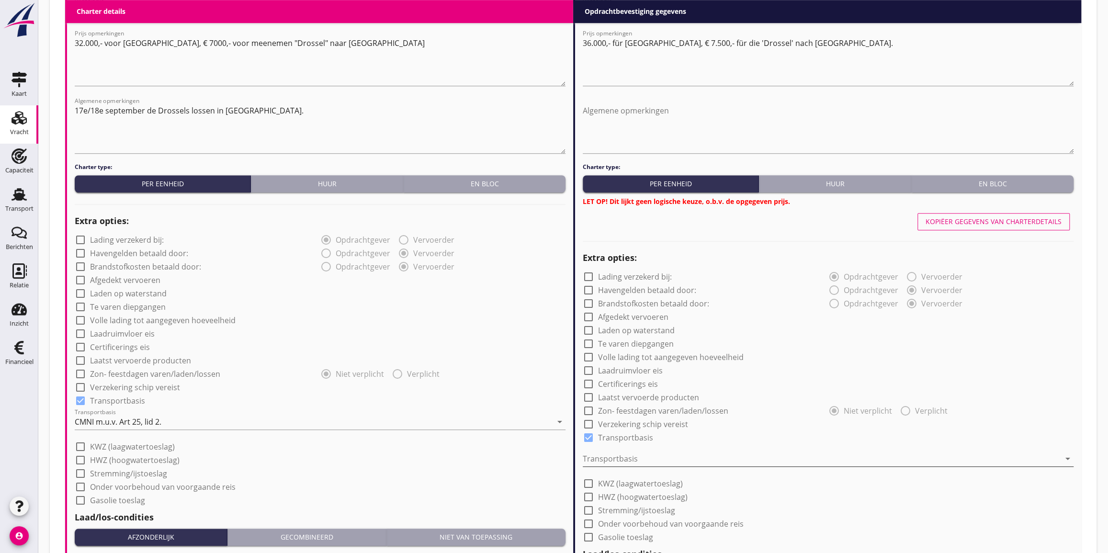
click at [632, 454] on div at bounding box center [821, 458] width 477 height 15
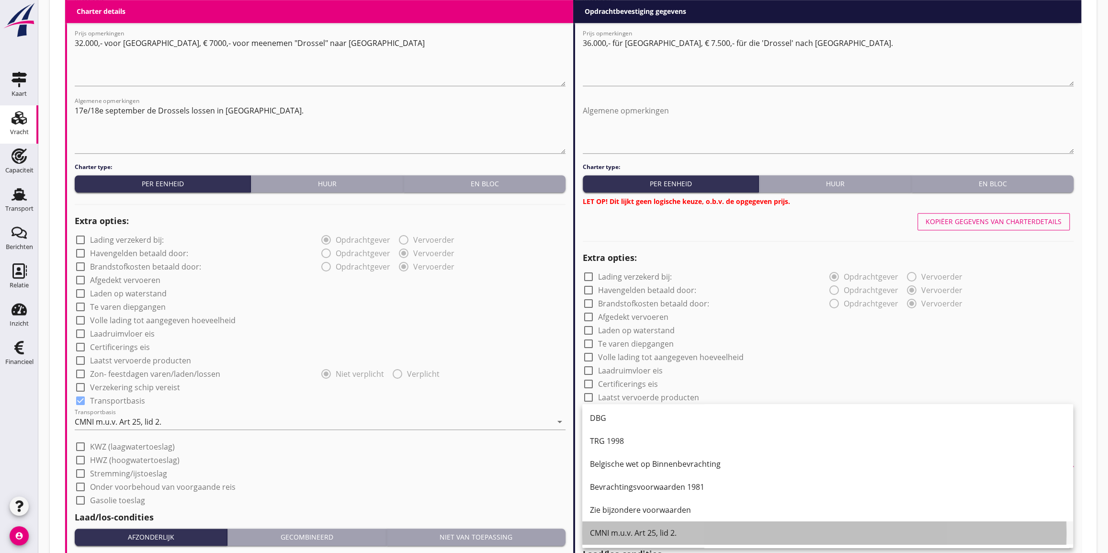
click at [641, 534] on div "CMNI m.u.v. Art 25, lid 2." at bounding box center [827, 532] width 475 height 11
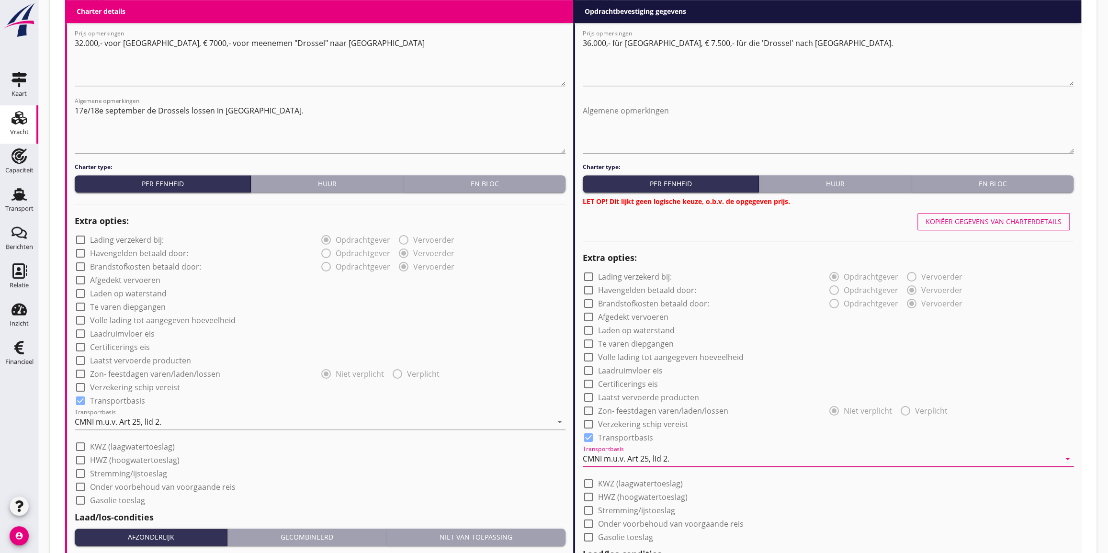
click at [1002, 217] on div "Kopiëer gegevens van charterdetails" at bounding box center [993, 221] width 136 height 10
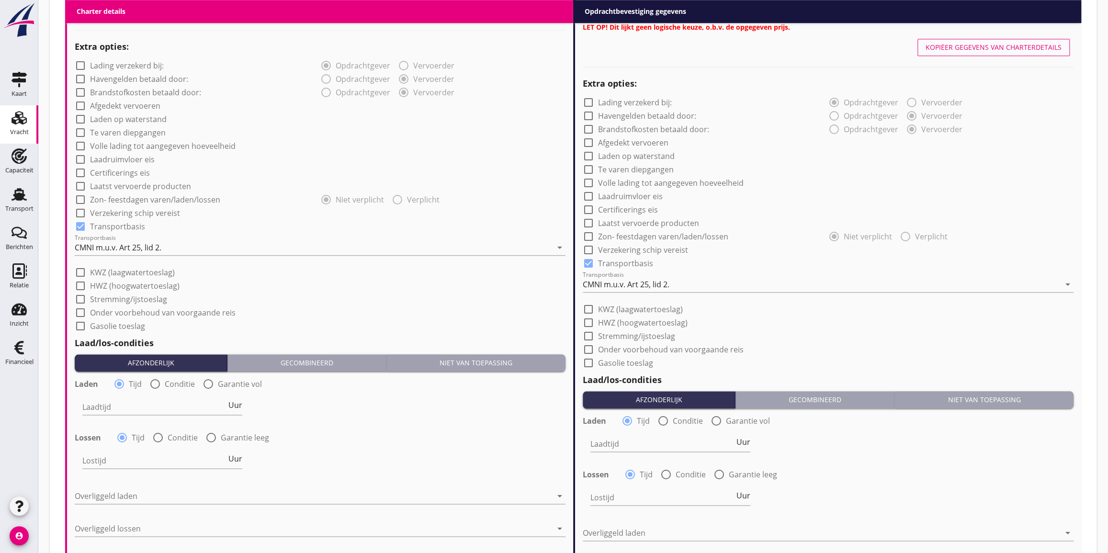
scroll to position [827, 0]
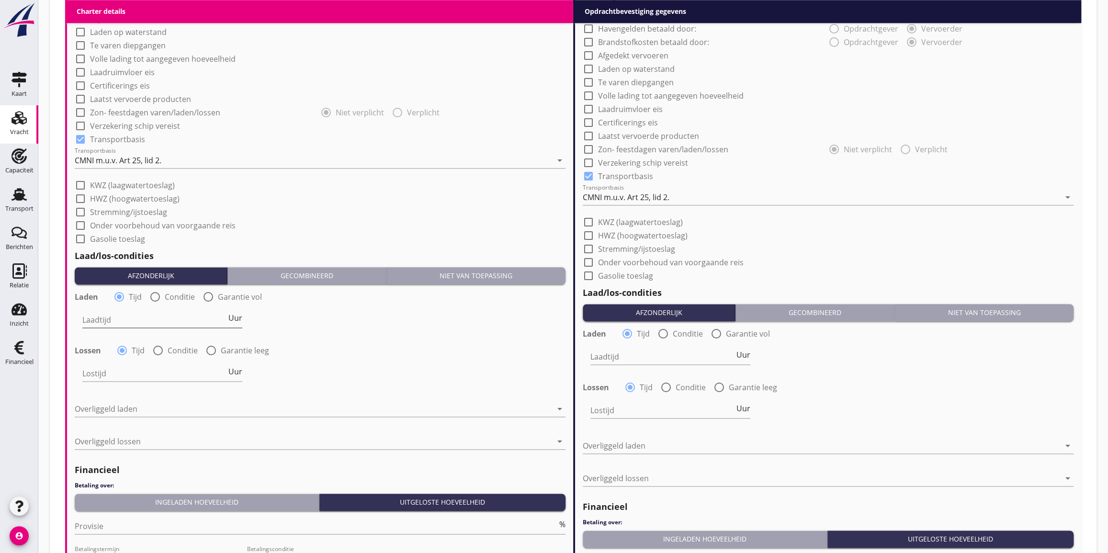
click at [104, 316] on input "Laadtijd" at bounding box center [154, 319] width 144 height 15
type input "48"
click at [129, 376] on input "Lostijd" at bounding box center [154, 373] width 144 height 15
type input "24"
click at [93, 401] on div at bounding box center [313, 408] width 477 height 15
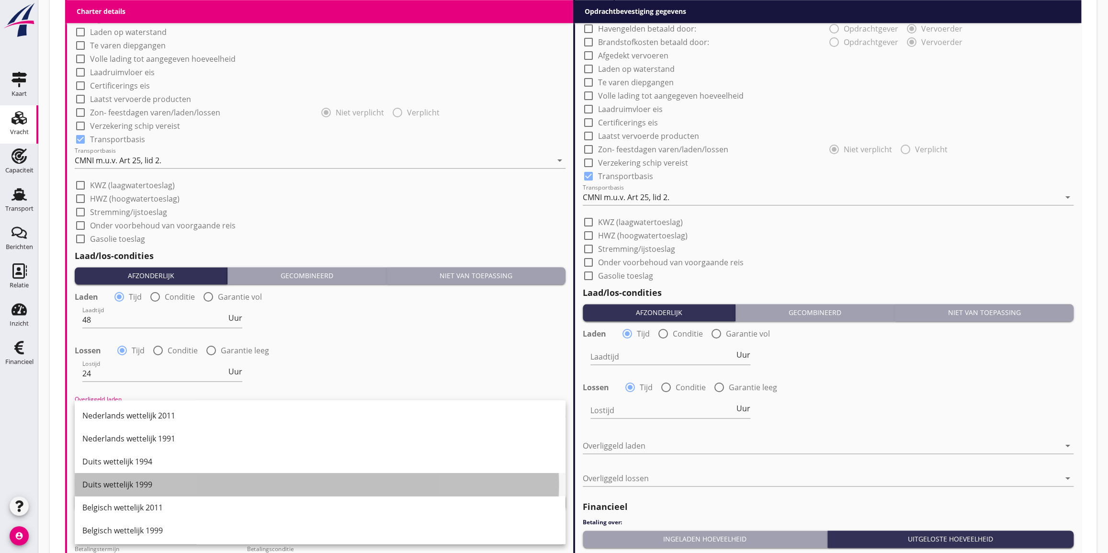
click at [117, 486] on div "Duits wettelijk 1999" at bounding box center [319, 484] width 475 height 11
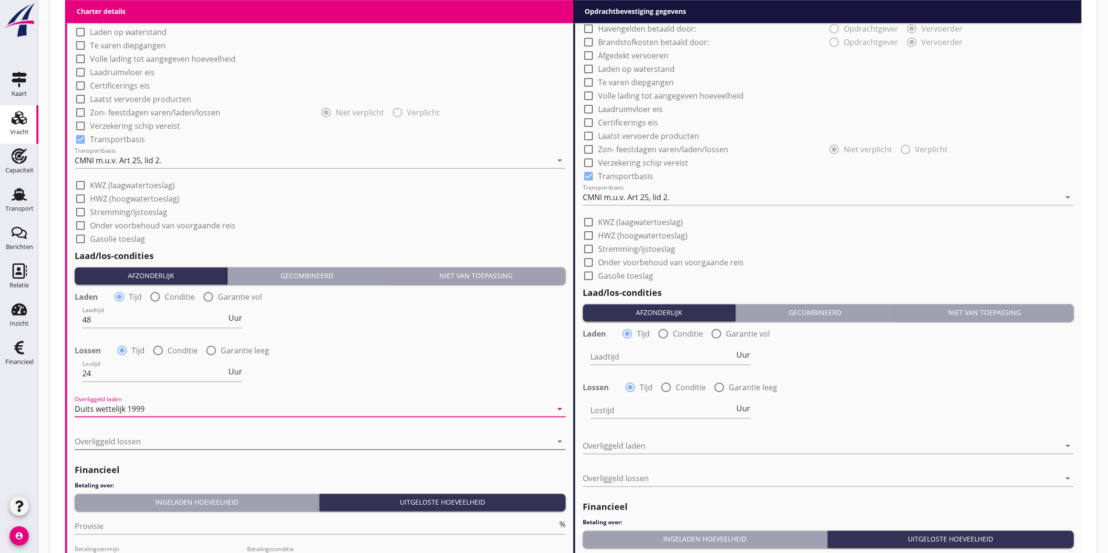
click at [97, 438] on div at bounding box center [313, 441] width 477 height 15
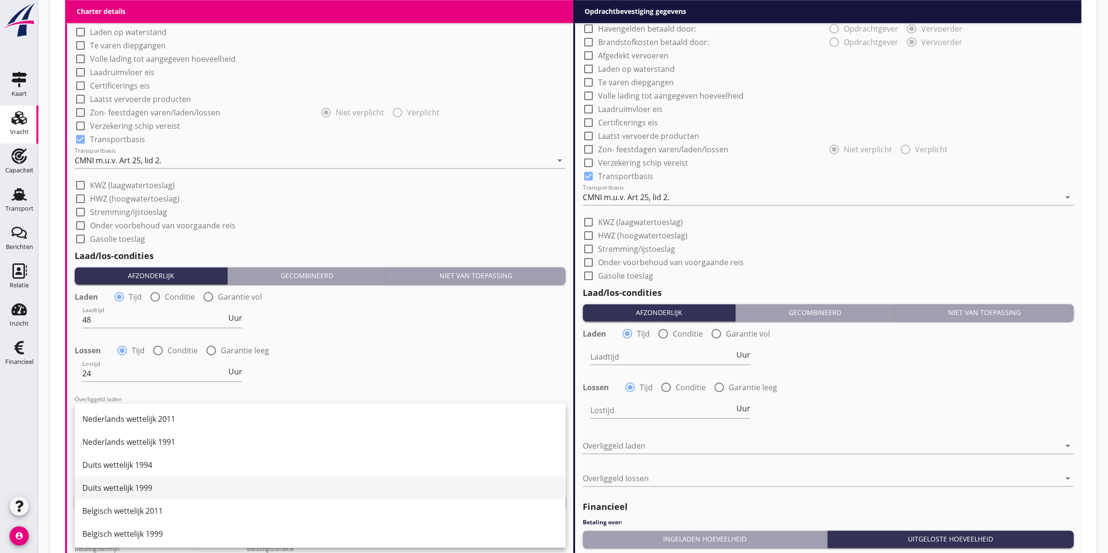
click at [111, 487] on div "Duits wettelijk 1999" at bounding box center [319, 487] width 475 height 11
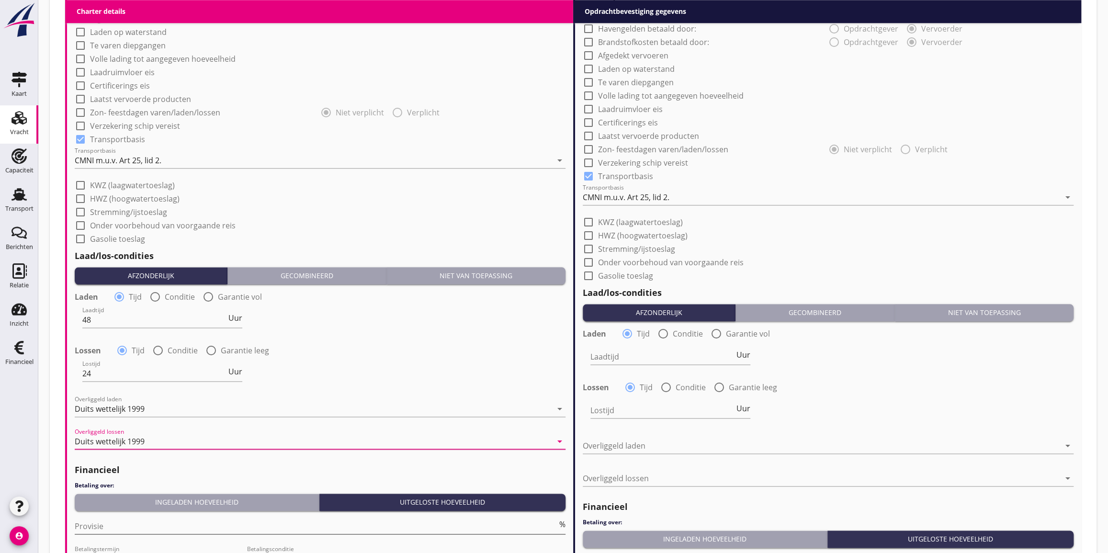
scroll to position [914, 0]
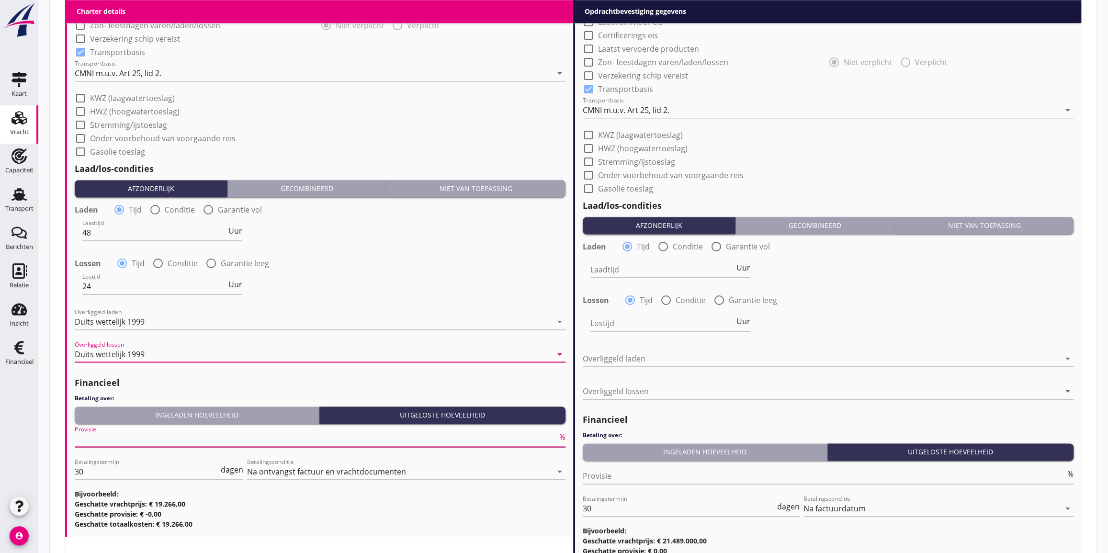
click at [95, 438] on input "Provisie" at bounding box center [316, 438] width 483 height 15
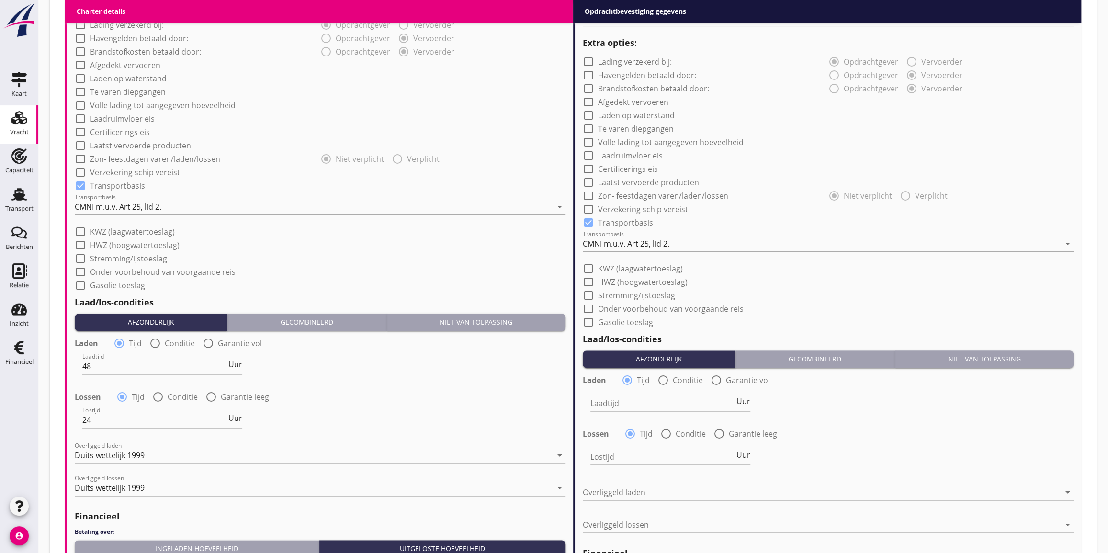
scroll to position [563, 0]
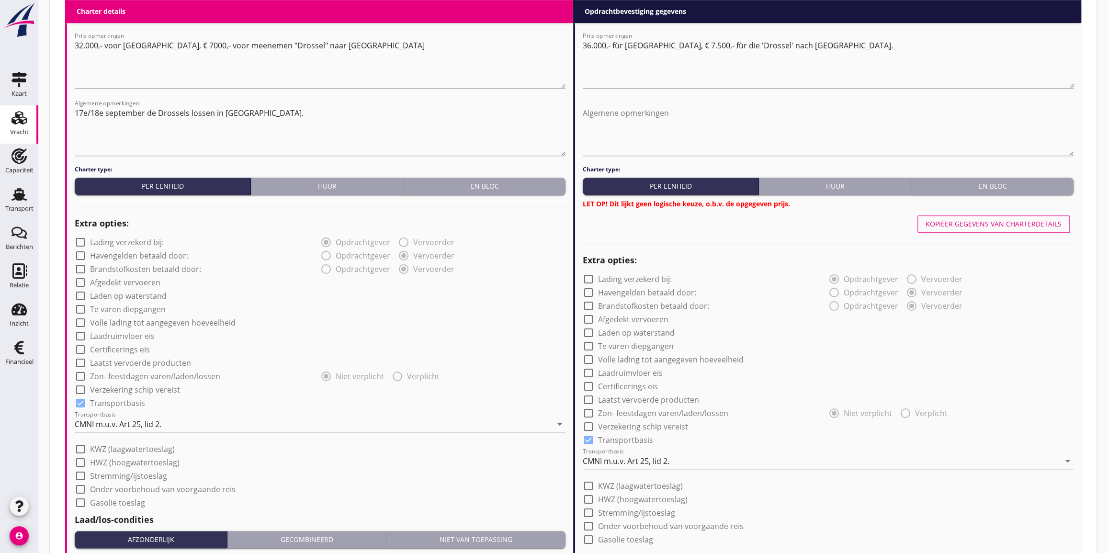
type input "5"
click at [482, 183] on div "En bloc" at bounding box center [484, 186] width 154 height 10
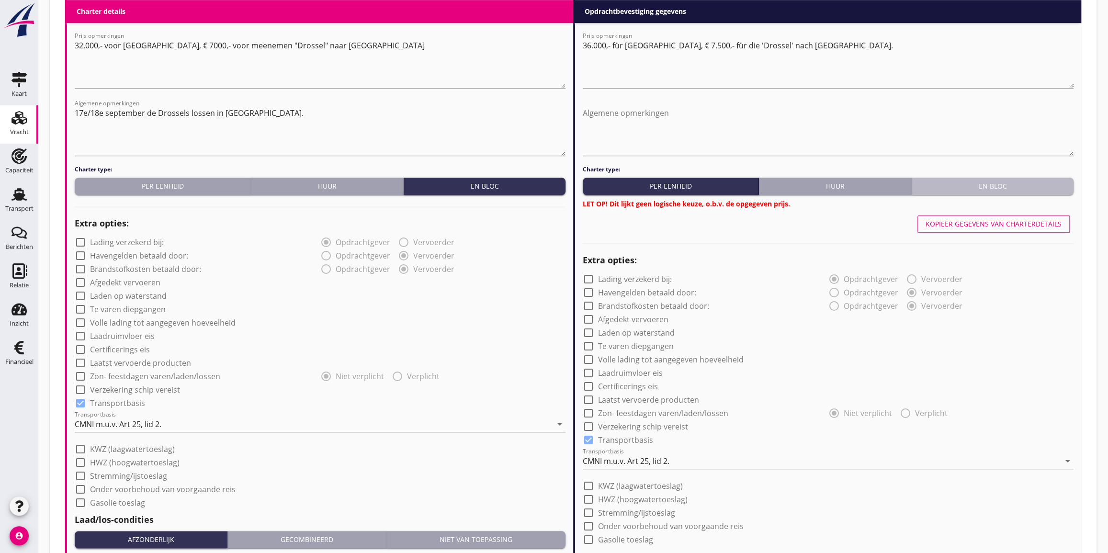
click at [992, 181] on div "En bloc" at bounding box center [992, 186] width 154 height 10
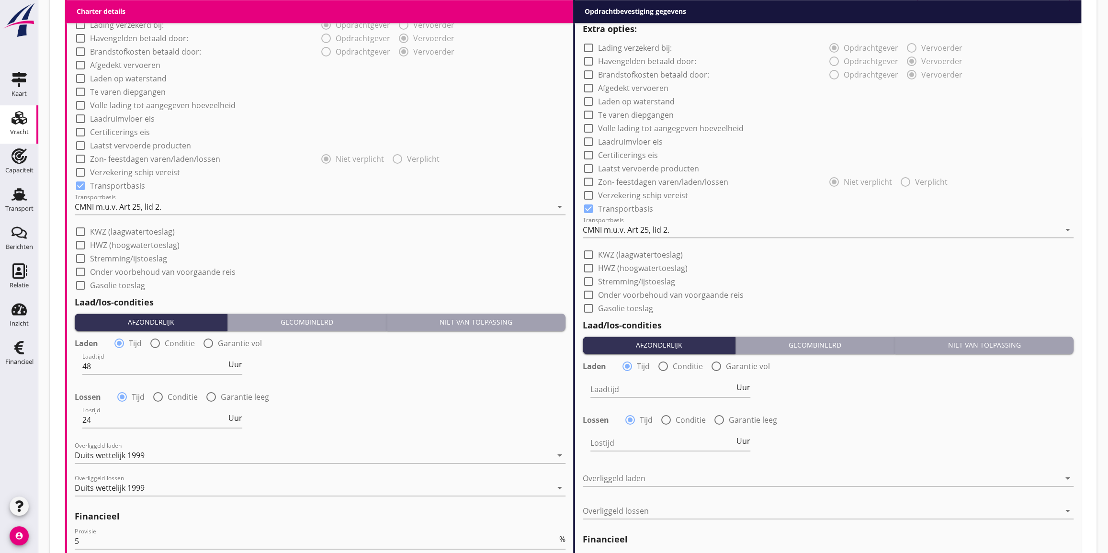
scroll to position [650, 0]
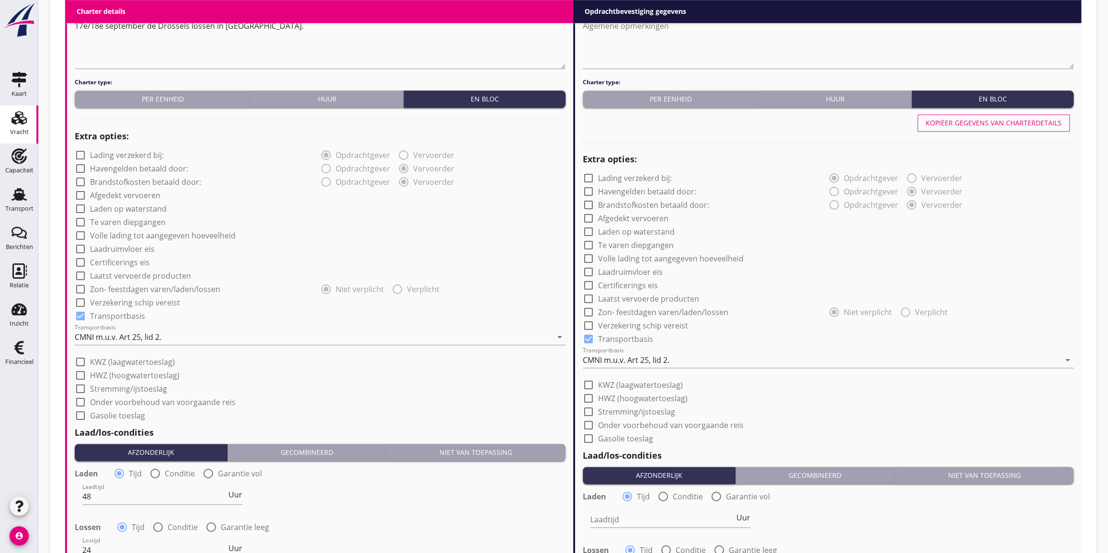
click at [972, 116] on button "Kopiëer gegevens van charterdetails" at bounding box center [993, 122] width 152 height 17
type input "48"
type input "24"
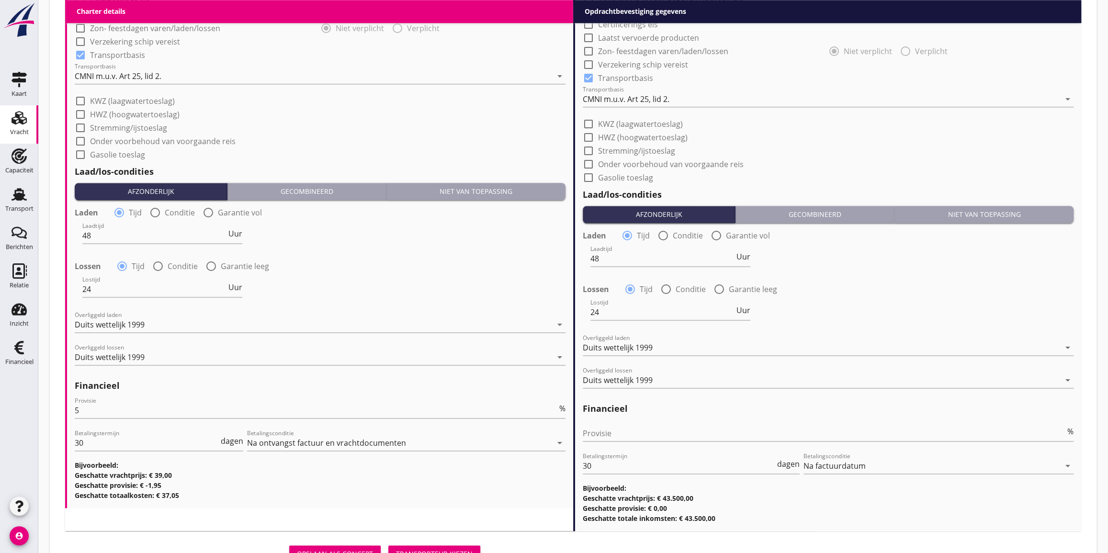
scroll to position [953, 0]
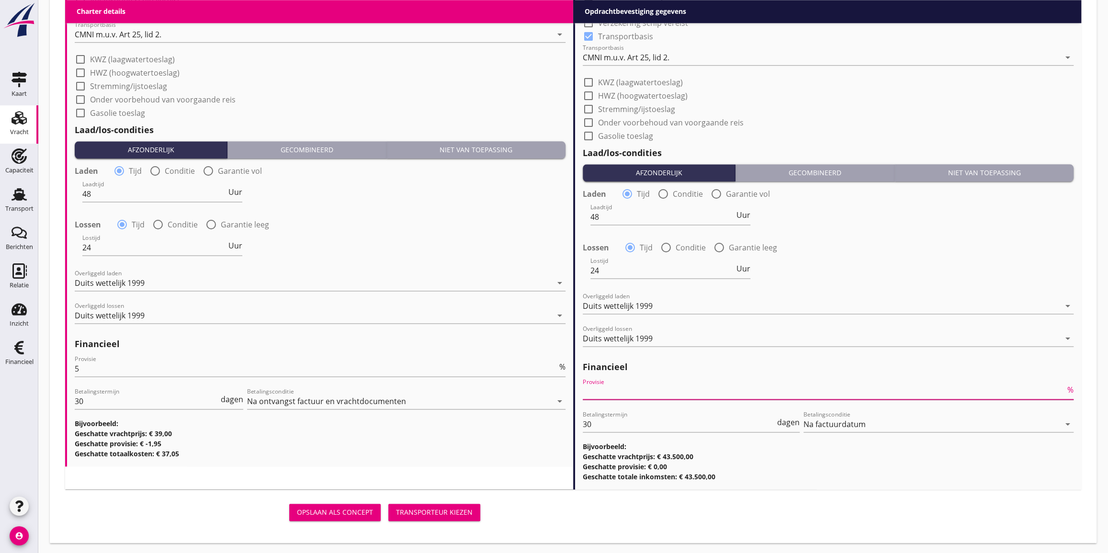
click at [636, 391] on input "Provisie" at bounding box center [824, 391] width 483 height 15
type input "0"
click at [453, 508] on div "Transporteur kiezen" at bounding box center [434, 512] width 77 height 10
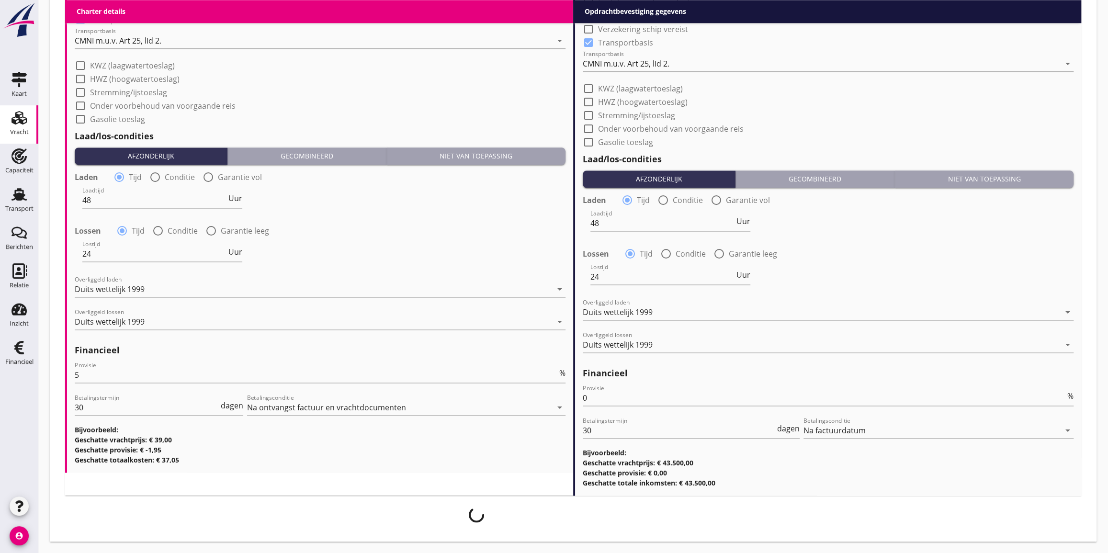
scroll to position [945, 0]
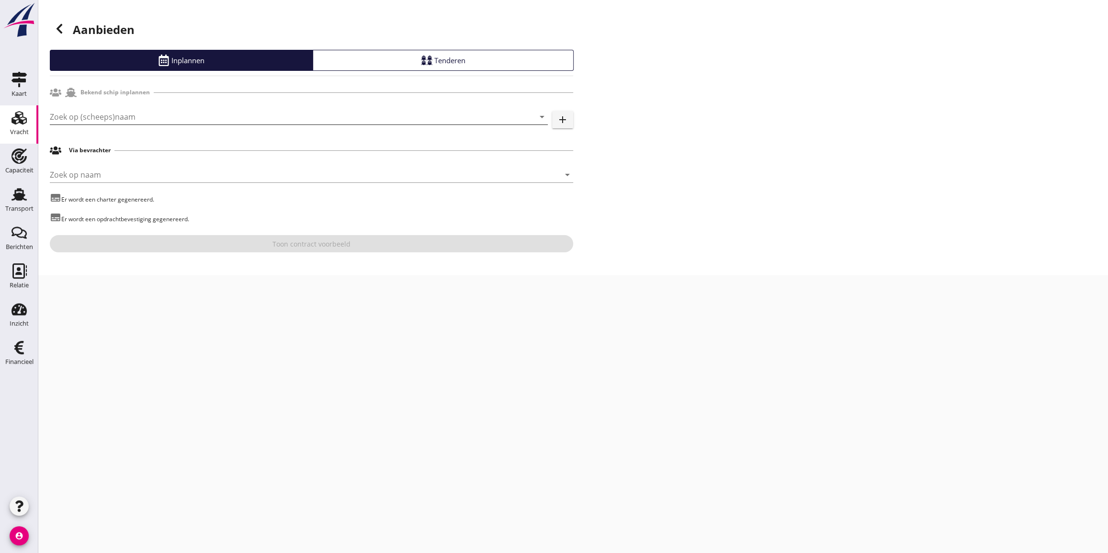
click at [146, 117] on input "Zoek op (scheeps)naam" at bounding box center [285, 116] width 471 height 15
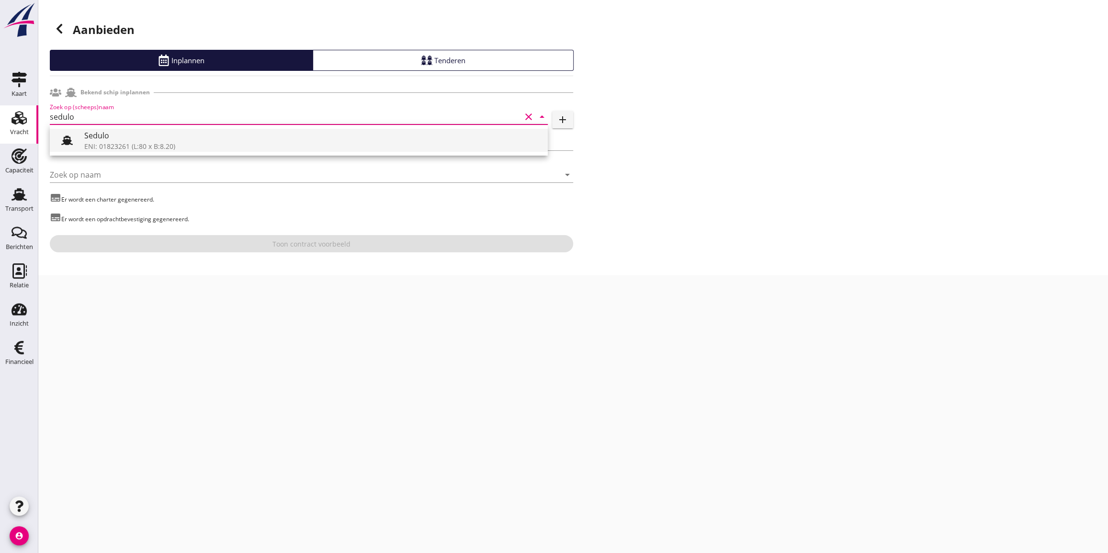
click at [103, 141] on div "ENI: 01823261 (L:80 x B:8.20)" at bounding box center [312, 146] width 456 height 10
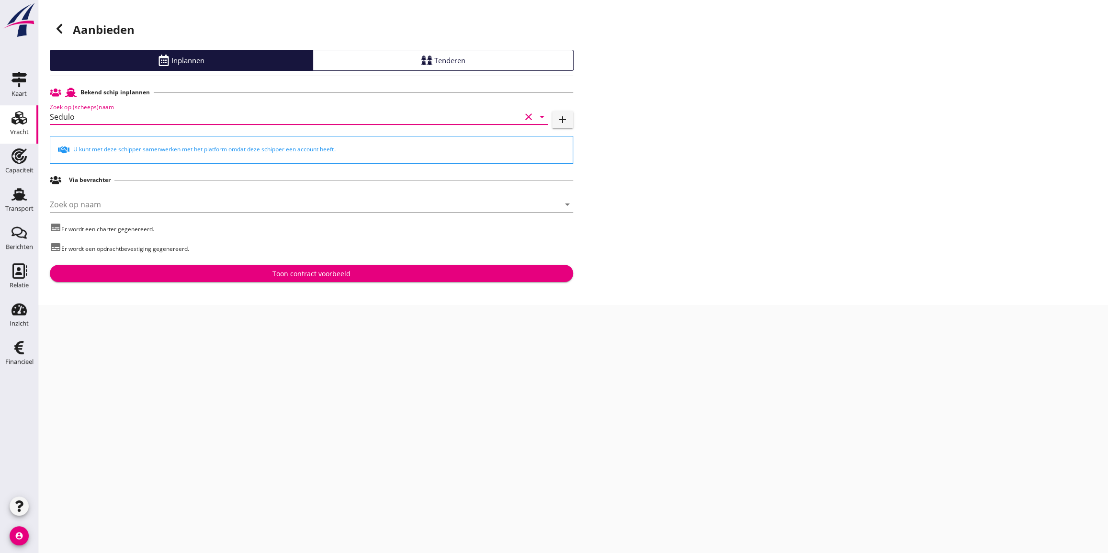
type input "Sedulo"
click at [323, 273] on div "Toon contract voorbeeld" at bounding box center [311, 274] width 78 height 10
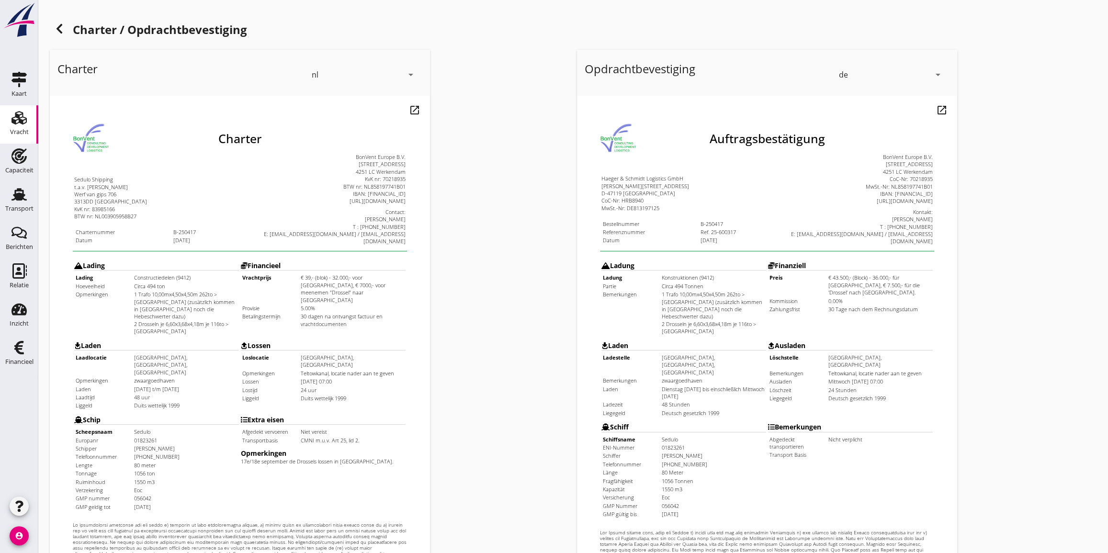
scroll to position [155, 0]
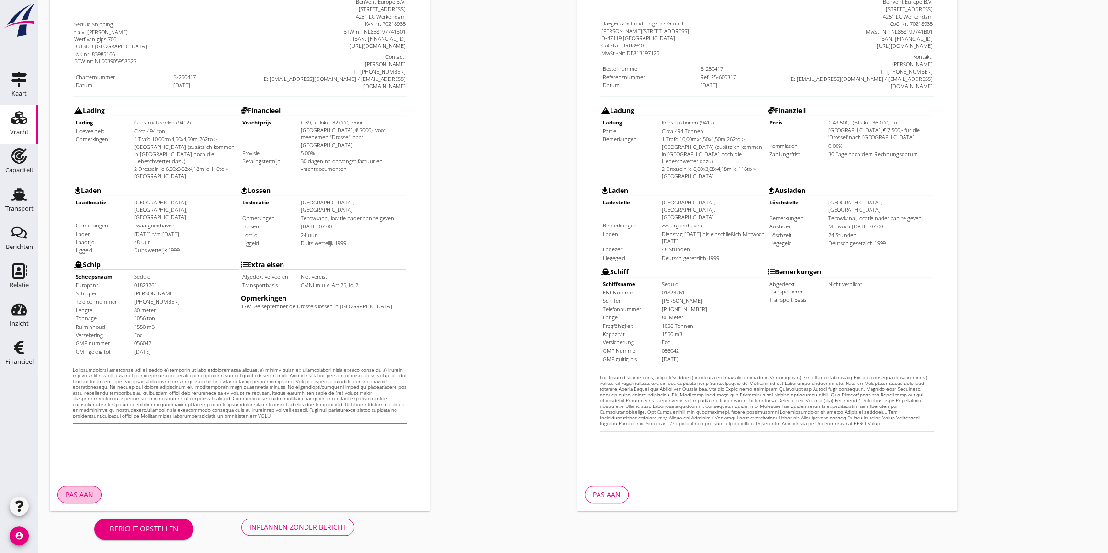
click at [73, 489] on div "Pas aan" at bounding box center [80, 494] width 28 height 10
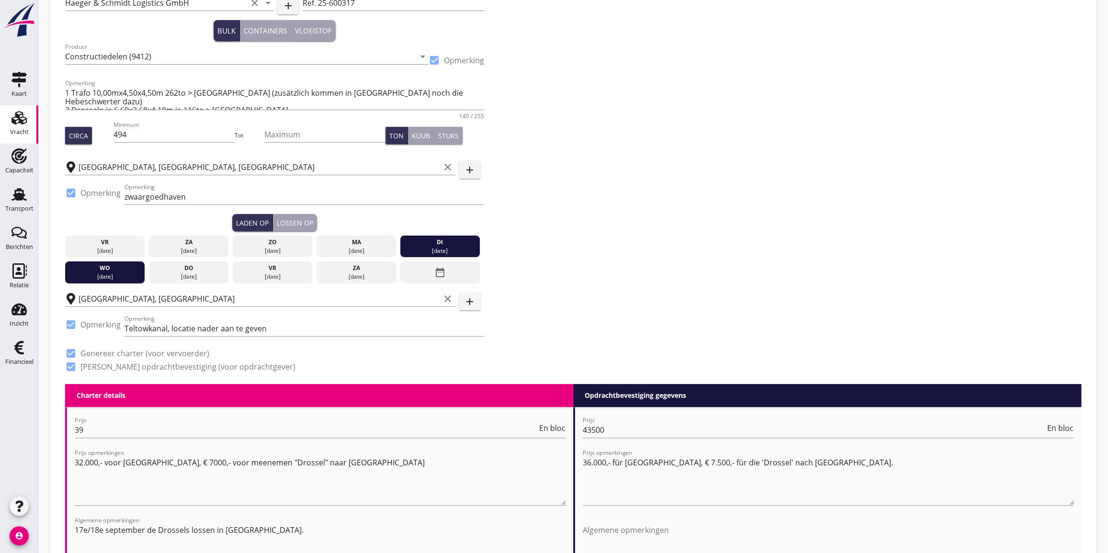
scroll to position [87, 0]
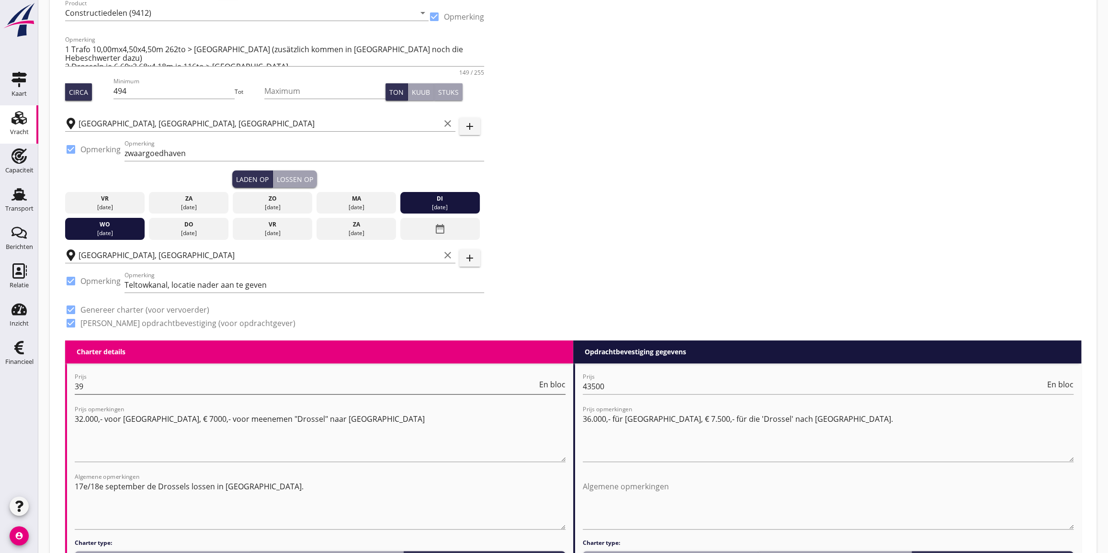
click at [93, 385] on input "39" at bounding box center [306, 386] width 462 height 15
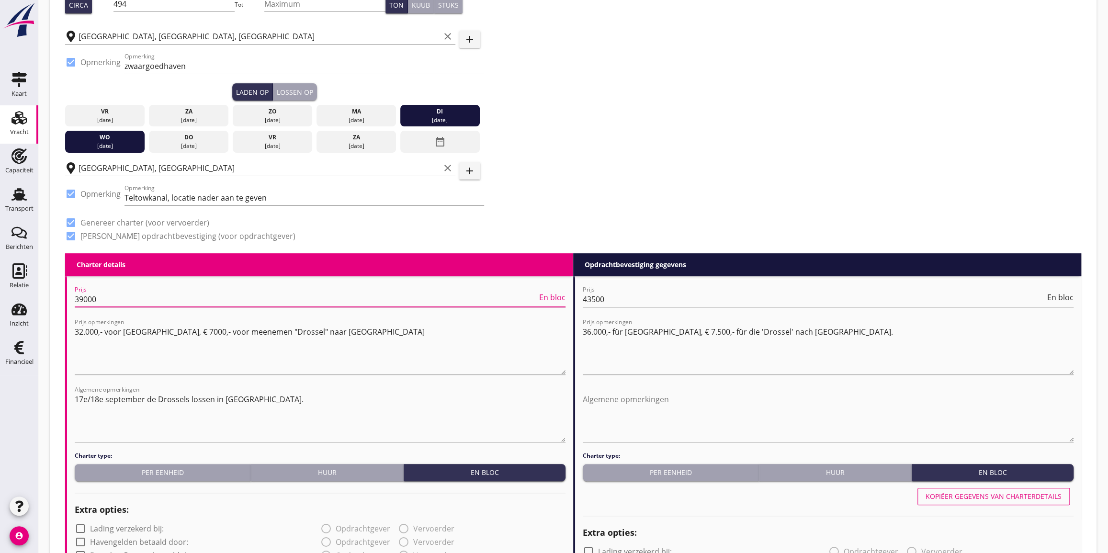
scroll to position [217, 0]
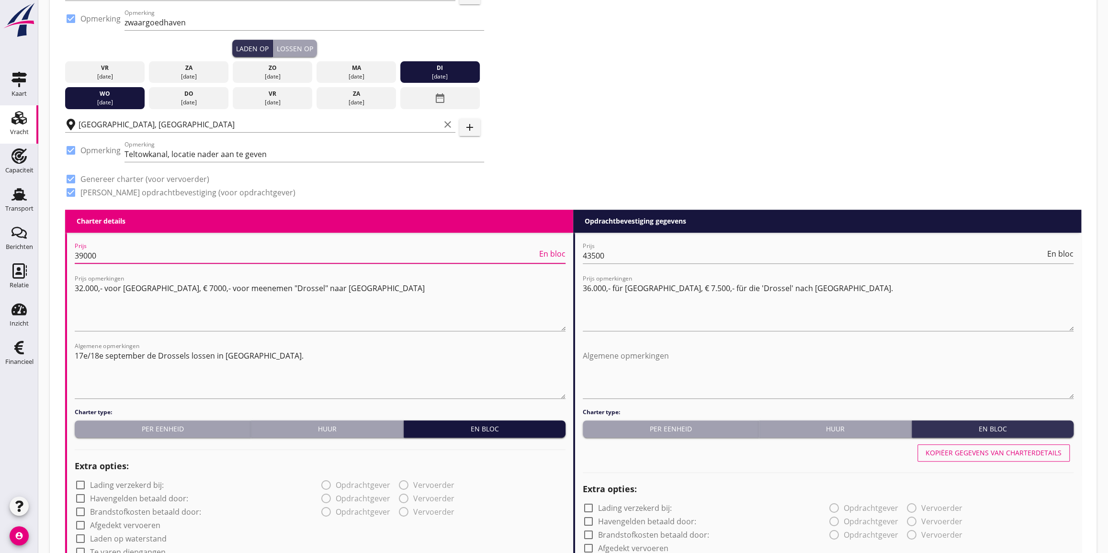
type input "39000"
click at [495, 428] on div "En bloc" at bounding box center [484, 429] width 154 height 10
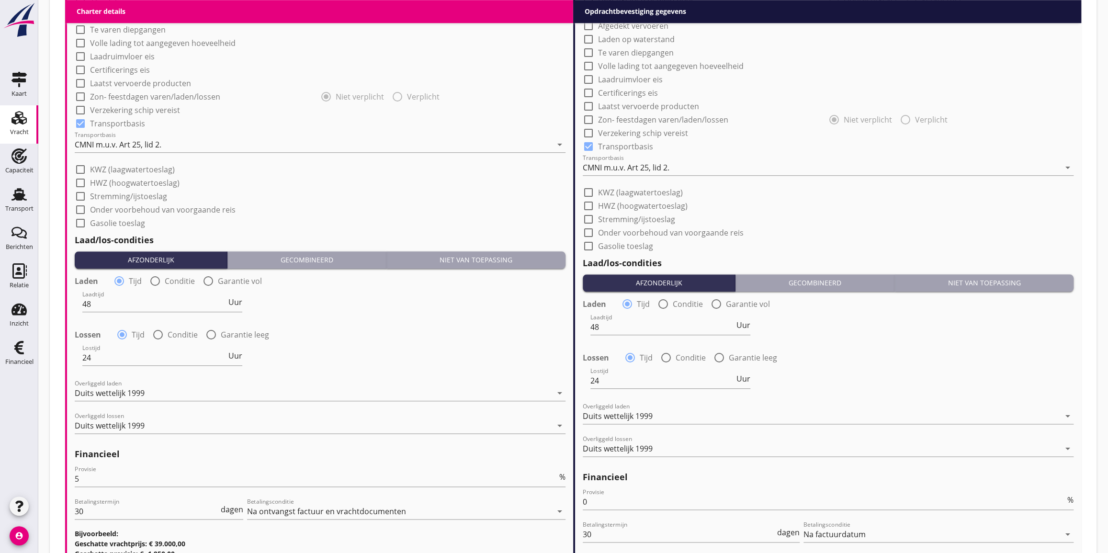
scroll to position [850, 0]
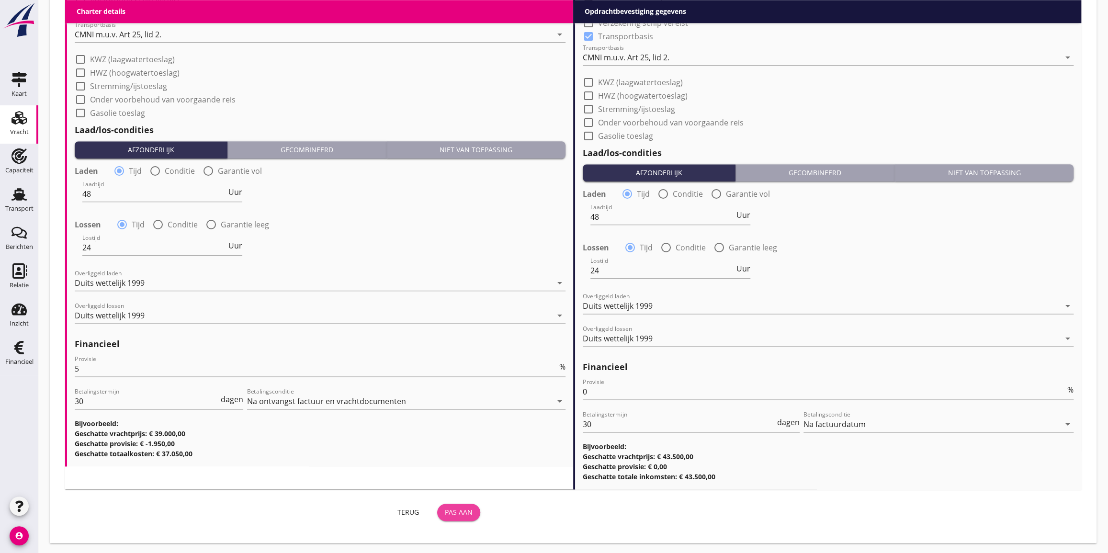
click at [465, 505] on button "Pas aan" at bounding box center [458, 512] width 43 height 17
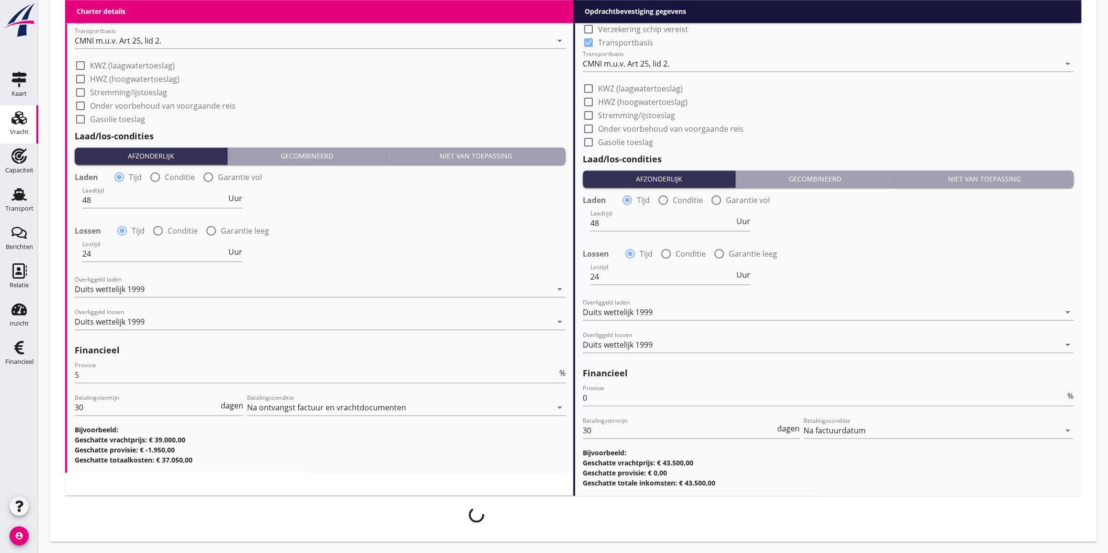
scroll to position [843, 0]
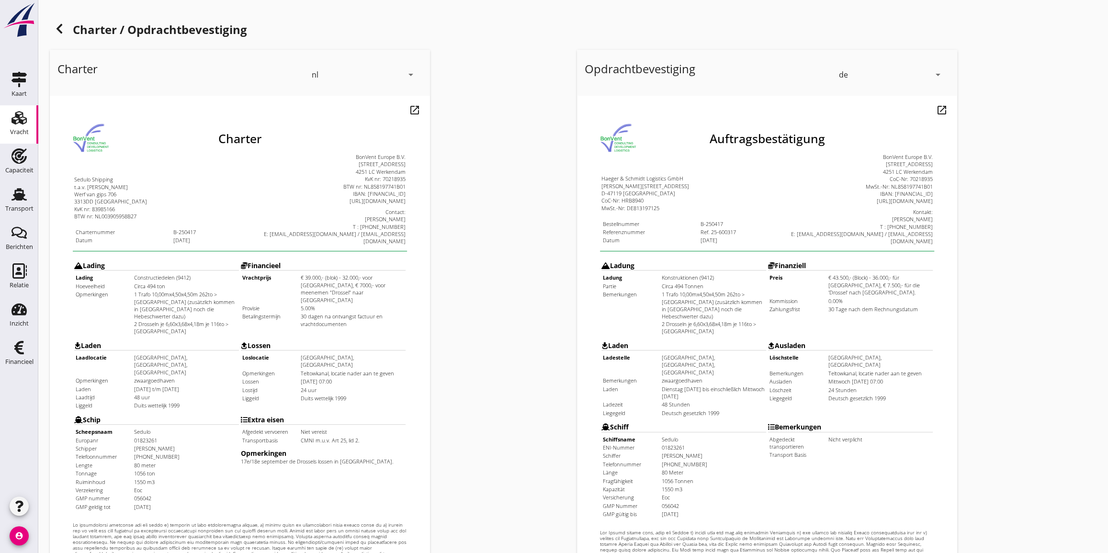
scroll to position [155, 0]
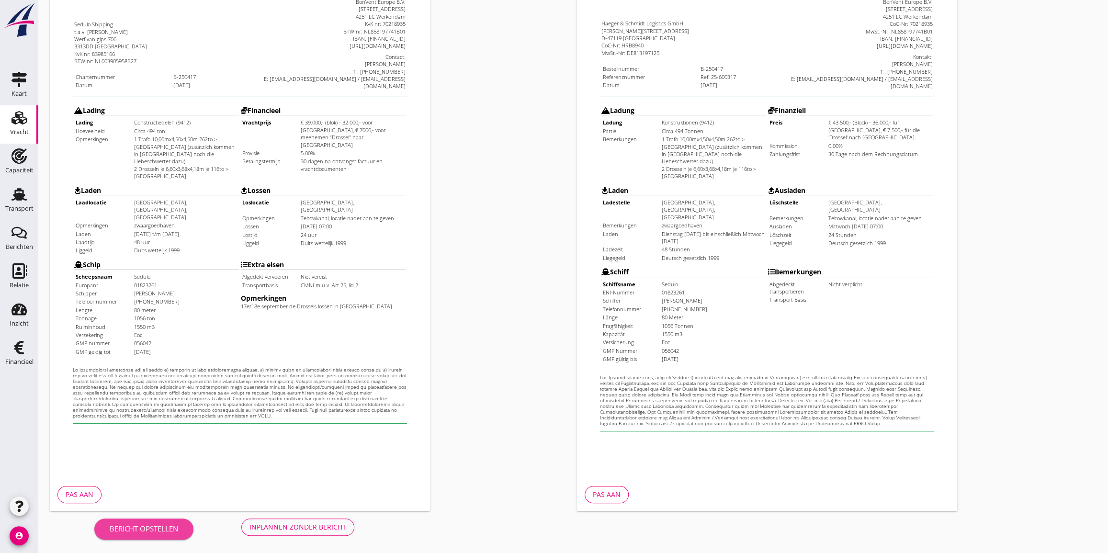
click at [142, 526] on div "Bericht opstellen" at bounding box center [144, 528] width 68 height 11
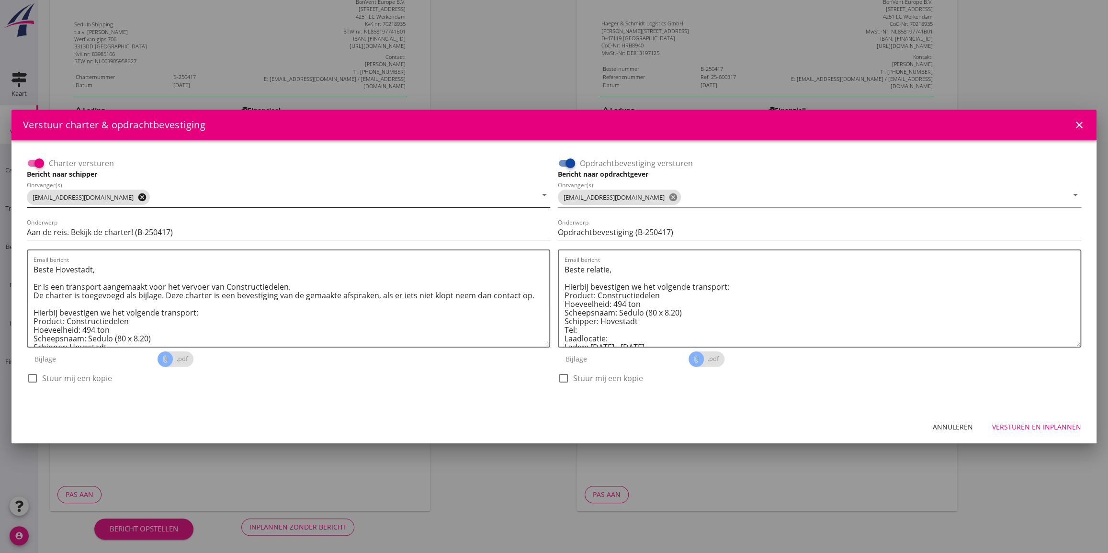
click at [137, 196] on icon "cancel" at bounding box center [142, 197] width 10 height 10
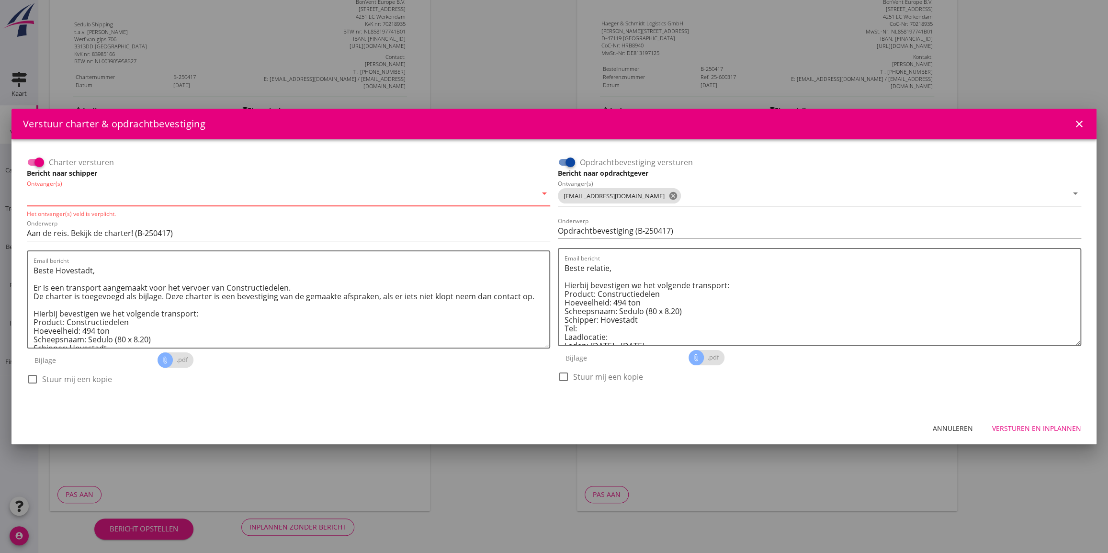
click at [105, 197] on input "Ontvanger(s)" at bounding box center [282, 195] width 510 height 15
type input "[EMAIL_ADDRESS][DOMAIN_NAME]"
click at [668, 196] on icon "cancel" at bounding box center [673, 196] width 10 height 10
click at [621, 193] on input "Ontvanger(s)" at bounding box center [813, 195] width 510 height 15
type input "[EMAIL_ADDRESS][DOMAIN_NAME]"
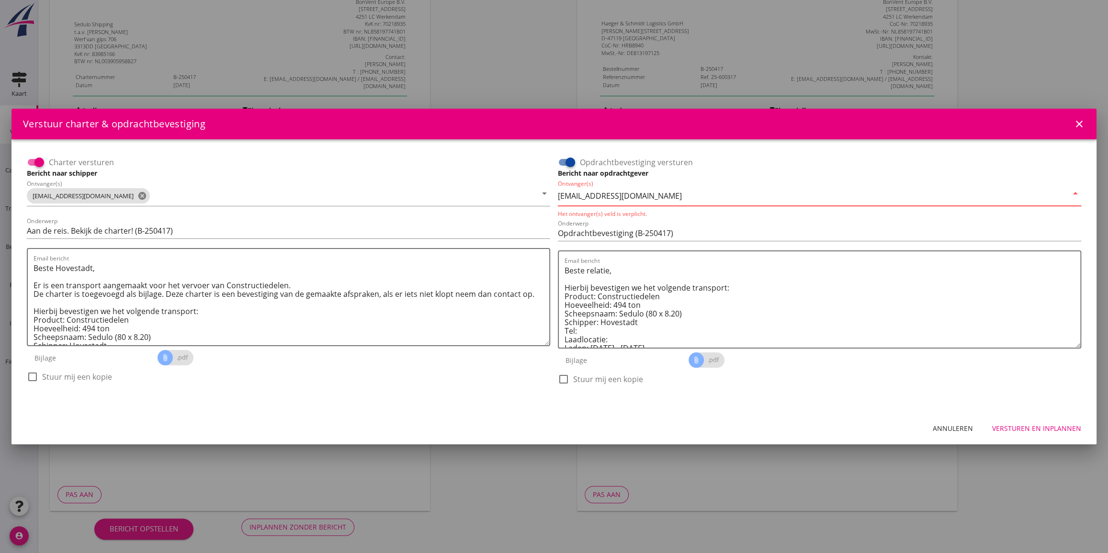
click at [1020, 426] on div "Versturen en inplannen" at bounding box center [1036, 428] width 89 height 10
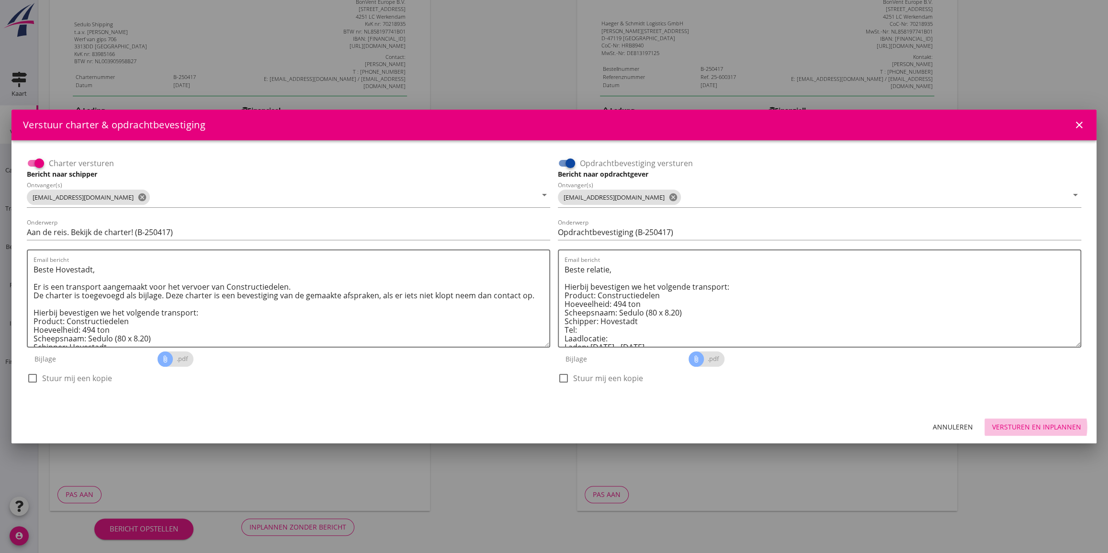
click at [1024, 426] on div "Versturen en inplannen" at bounding box center [1036, 427] width 89 height 10
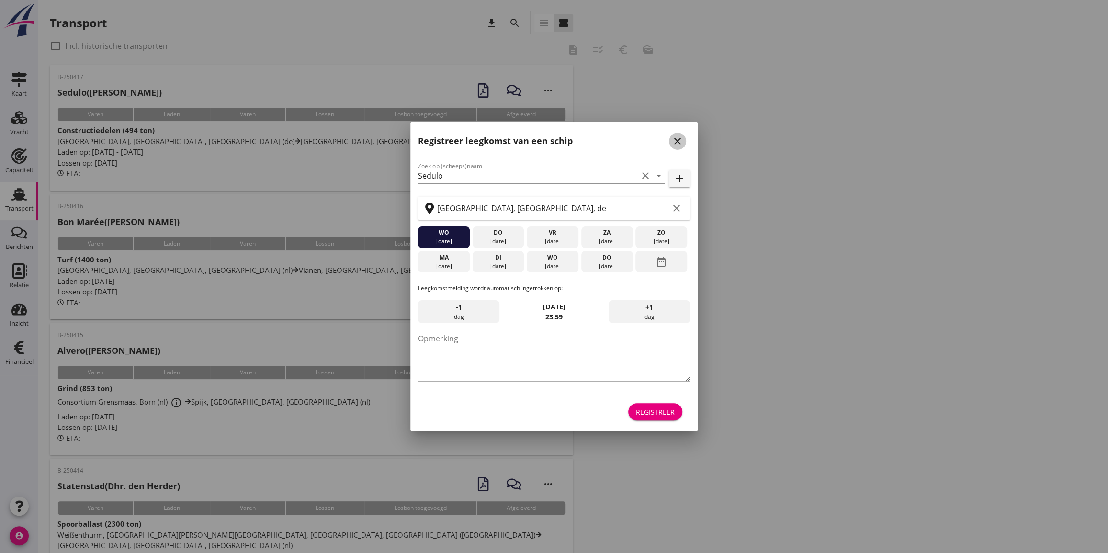
click at [677, 140] on icon "close" at bounding box center [677, 140] width 11 height 11
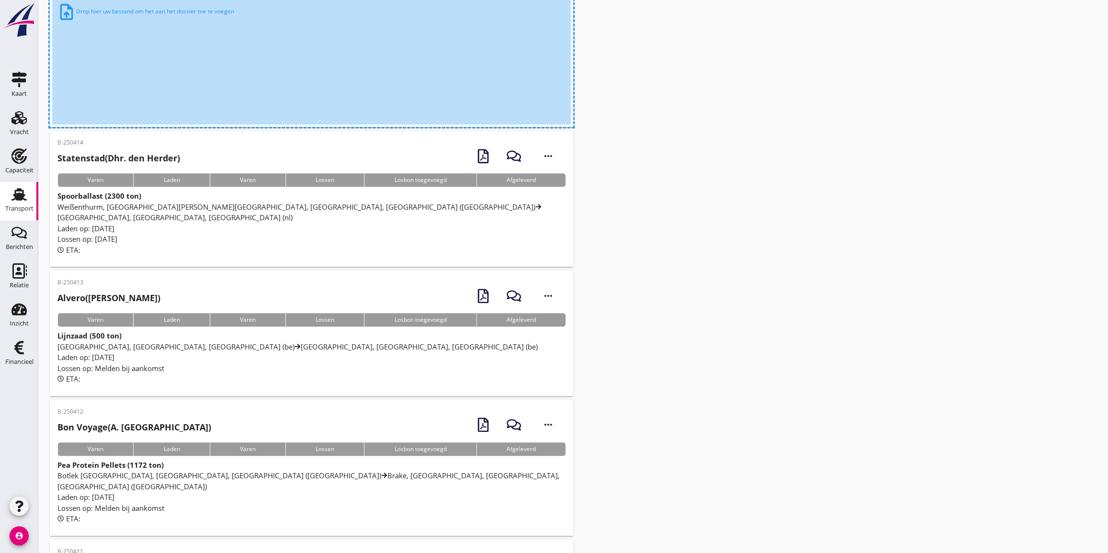
scroll to position [67, 0]
